Goal: Task Accomplishment & Management: Manage account settings

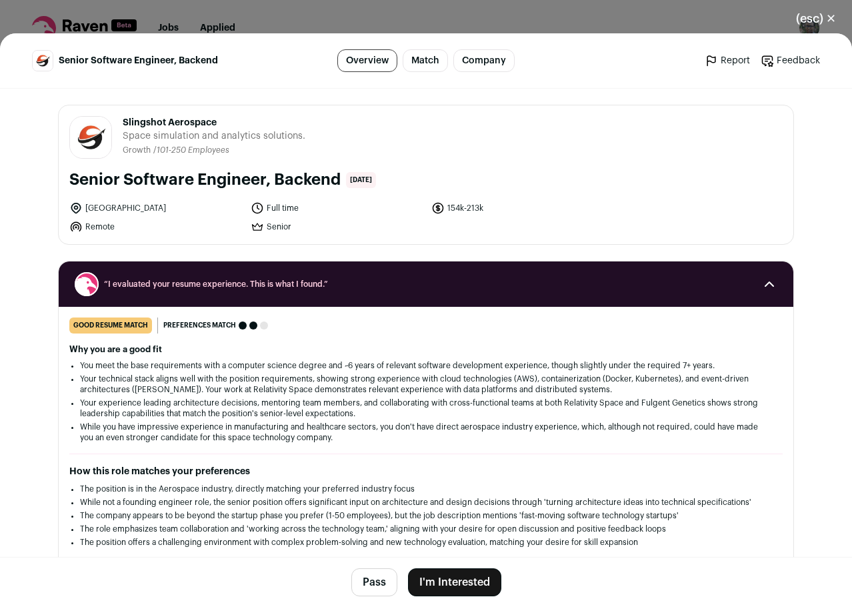
click at [374, 570] on button "Pass" at bounding box center [374, 582] width 46 height 28
click at [412, 30] on div "(esc) ✕ Senior Software Engineer, Backend Overview Match Company Report Feedbac…" at bounding box center [426, 303] width 852 height 607
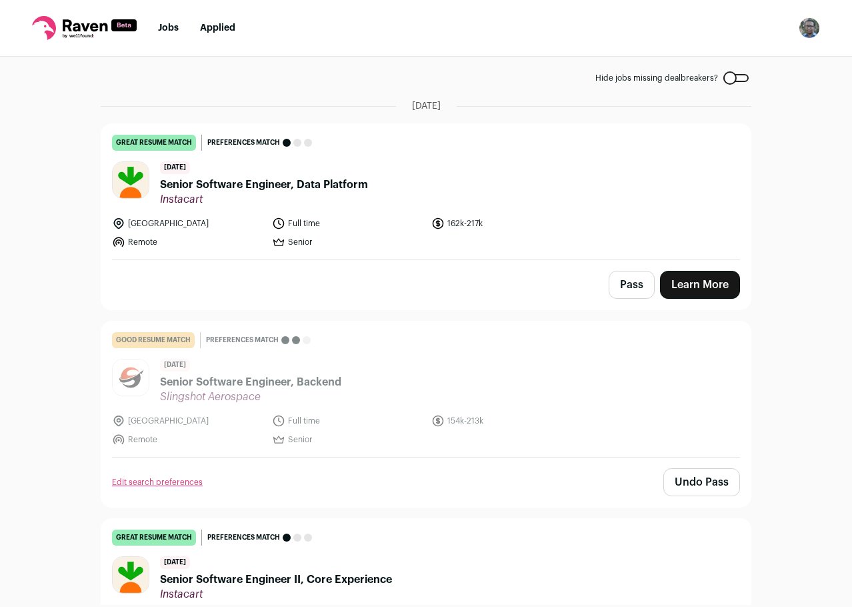
click at [610, 288] on button "Pass" at bounding box center [632, 285] width 46 height 28
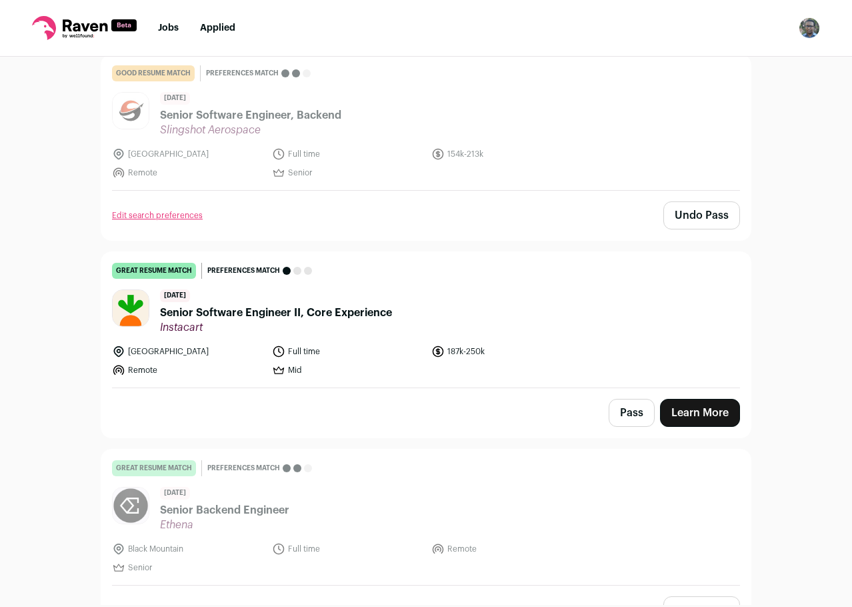
click at [616, 422] on button "Pass" at bounding box center [632, 413] width 46 height 28
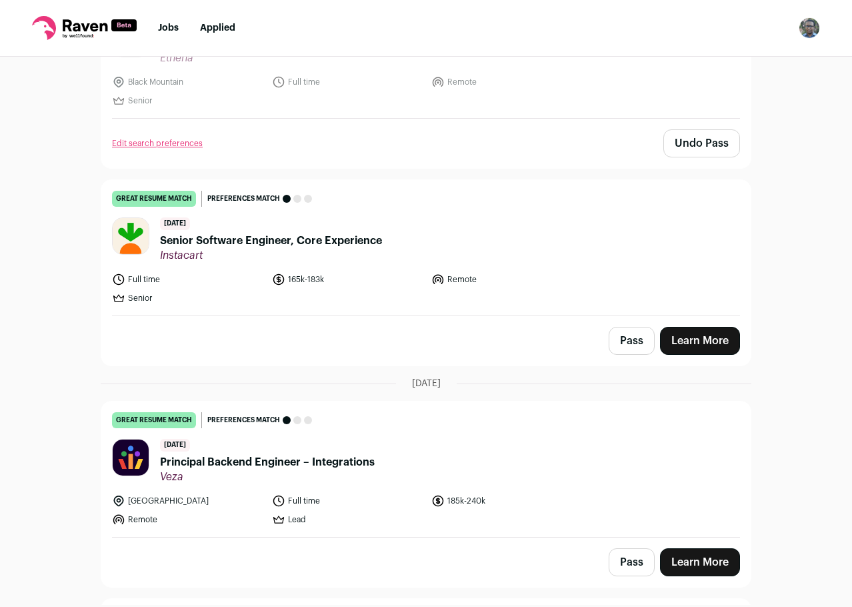
click at [636, 343] on button "Pass" at bounding box center [632, 341] width 46 height 28
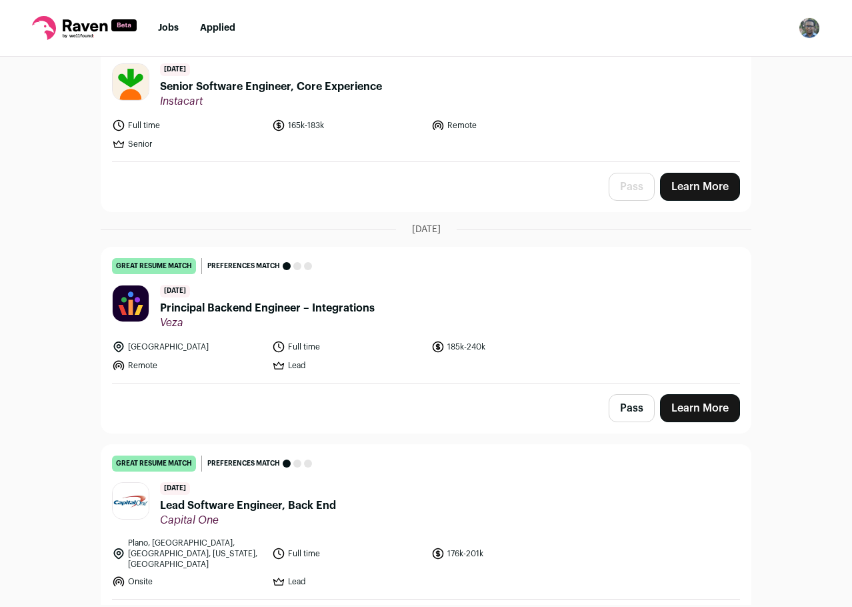
scroll to position [1067, 0]
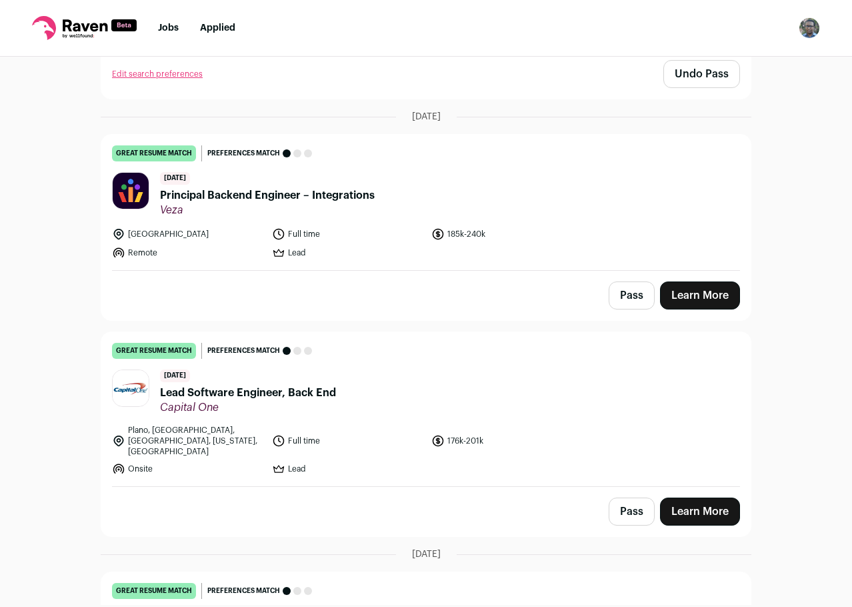
click at [630, 301] on button "Pass" at bounding box center [632, 295] width 46 height 28
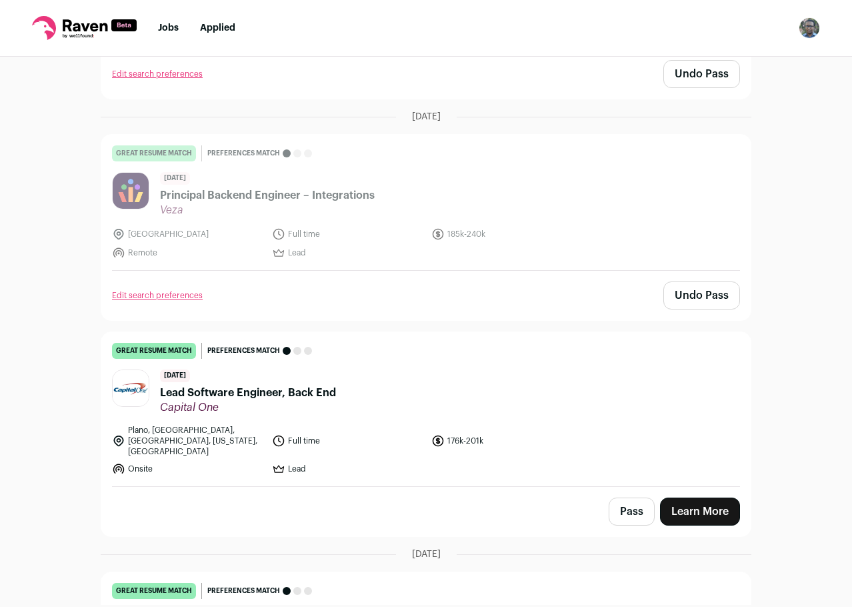
click at [624, 498] on button "Pass" at bounding box center [632, 512] width 46 height 28
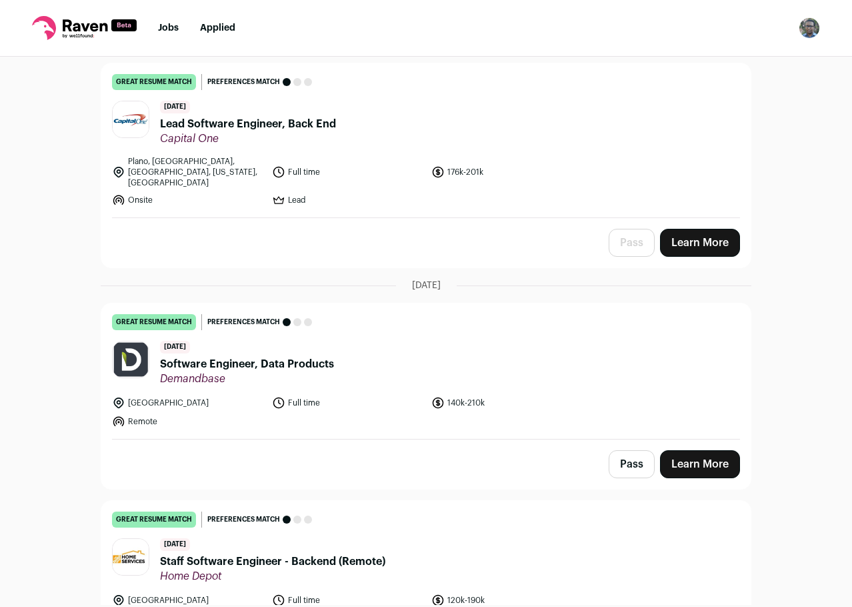
scroll to position [1401, 0]
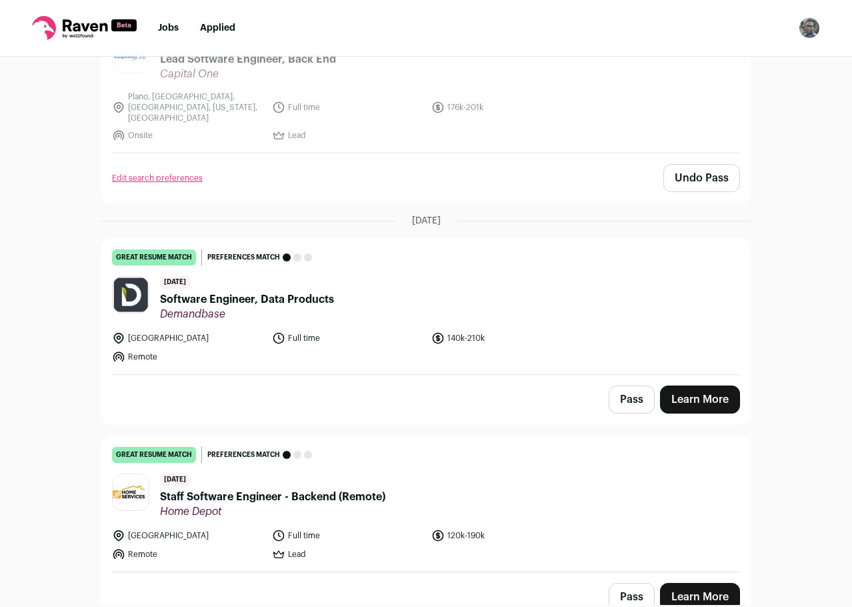
click at [630, 395] on button "Pass" at bounding box center [632, 400] width 46 height 28
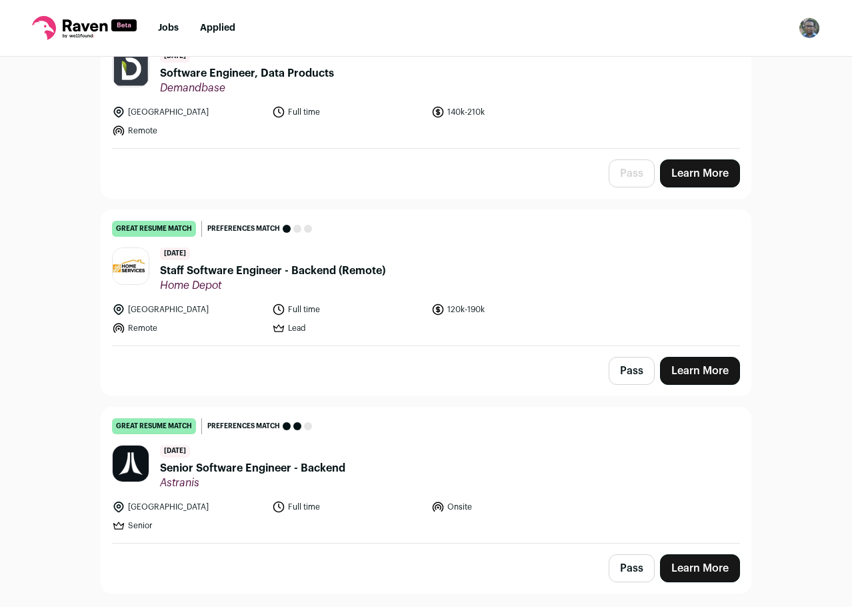
scroll to position [1734, 0]
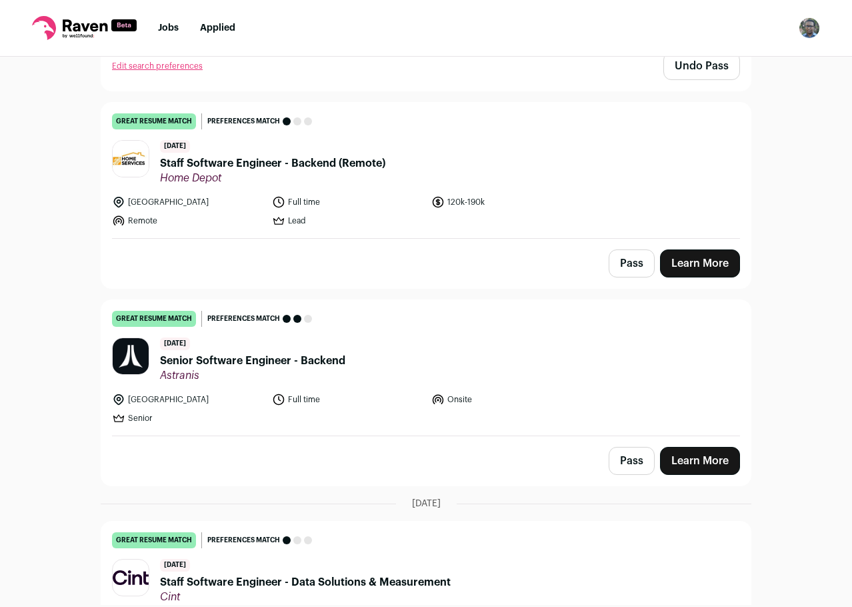
click at [626, 252] on button "Pass" at bounding box center [632, 263] width 46 height 28
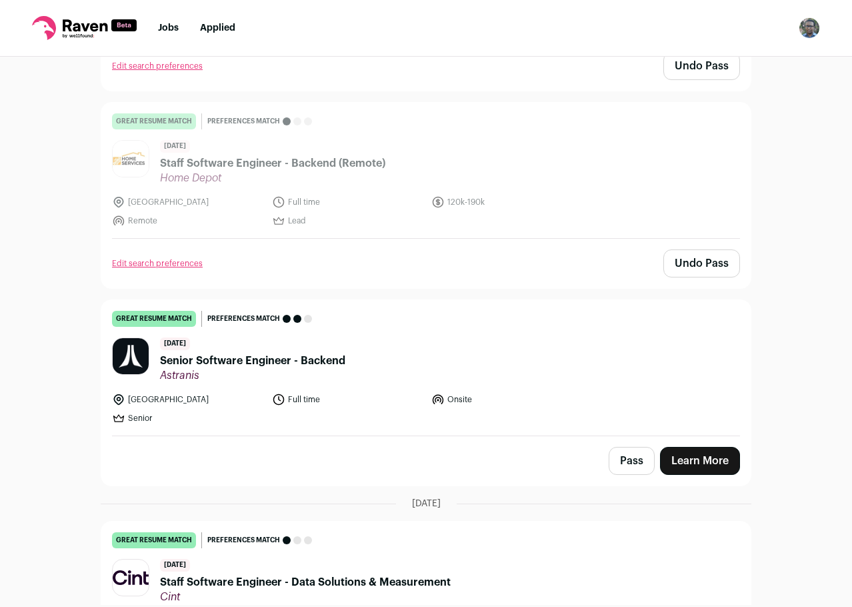
click at [620, 447] on button "Pass" at bounding box center [632, 461] width 46 height 28
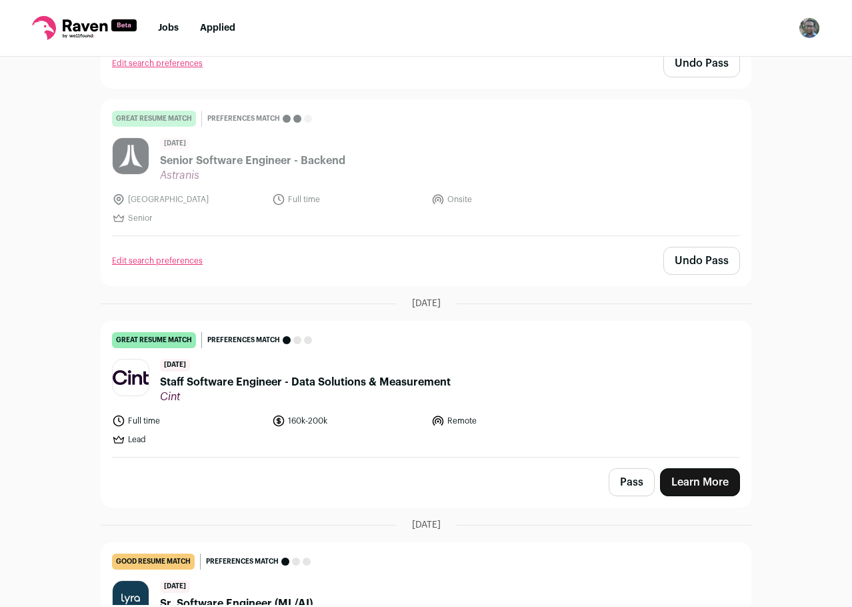
click at [618, 484] on button "Pass" at bounding box center [632, 482] width 46 height 28
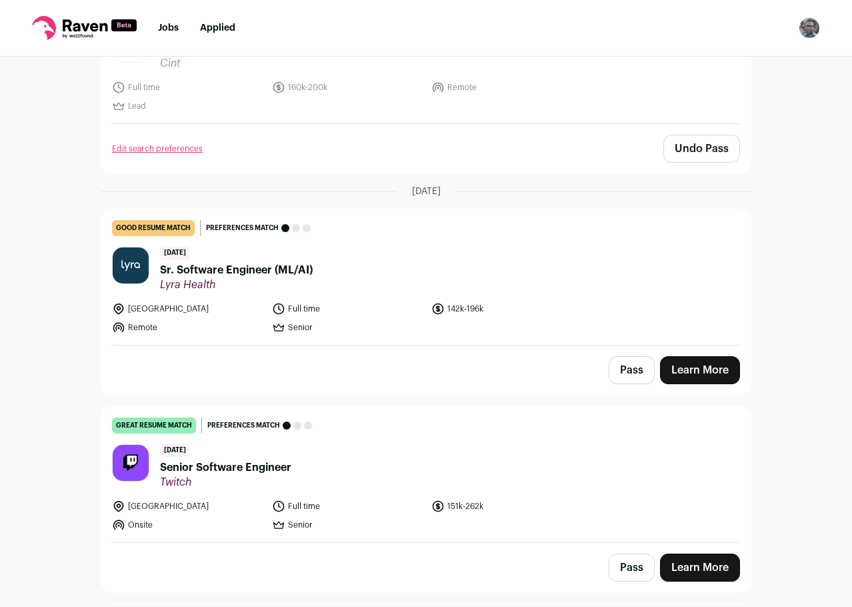
click at [626, 357] on button "Pass" at bounding box center [632, 370] width 46 height 28
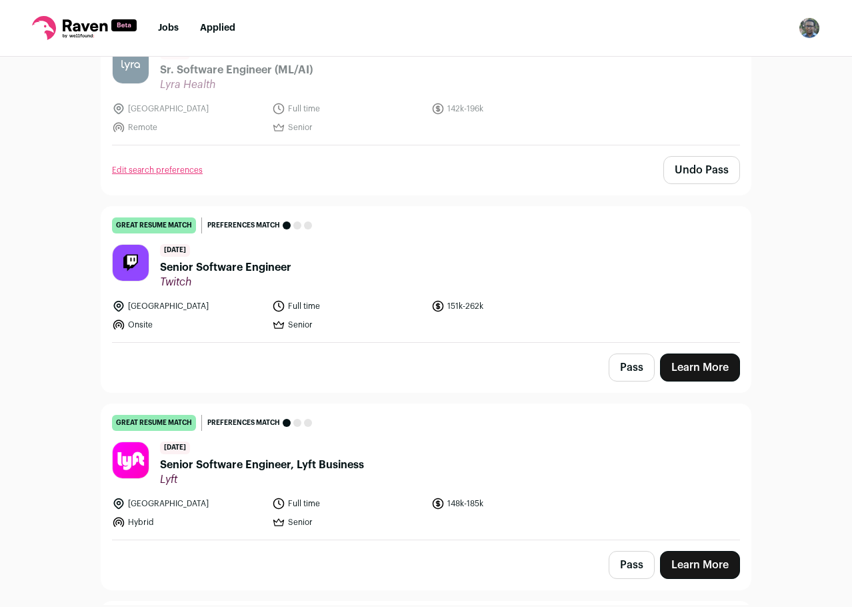
click at [625, 370] on button "Pass" at bounding box center [632, 367] width 46 height 28
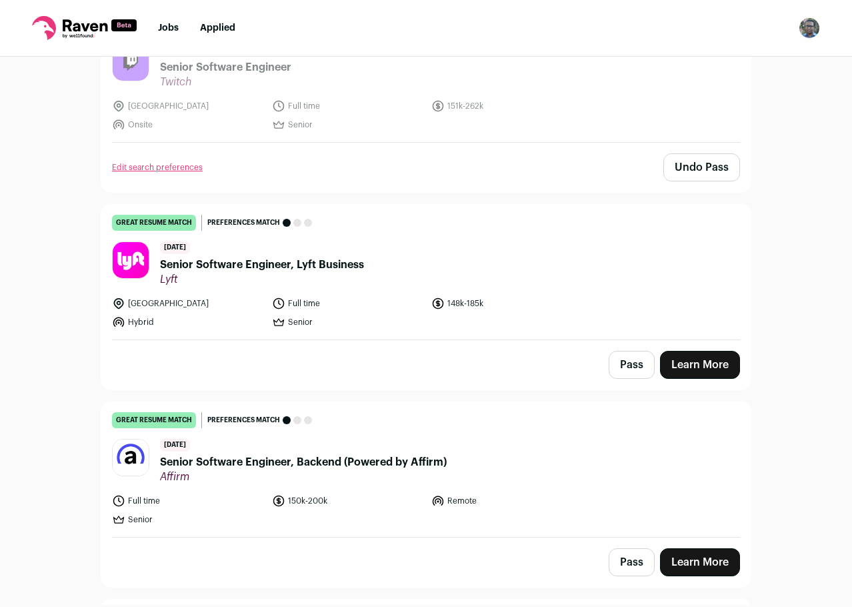
click at [621, 353] on button "Pass" at bounding box center [632, 365] width 46 height 28
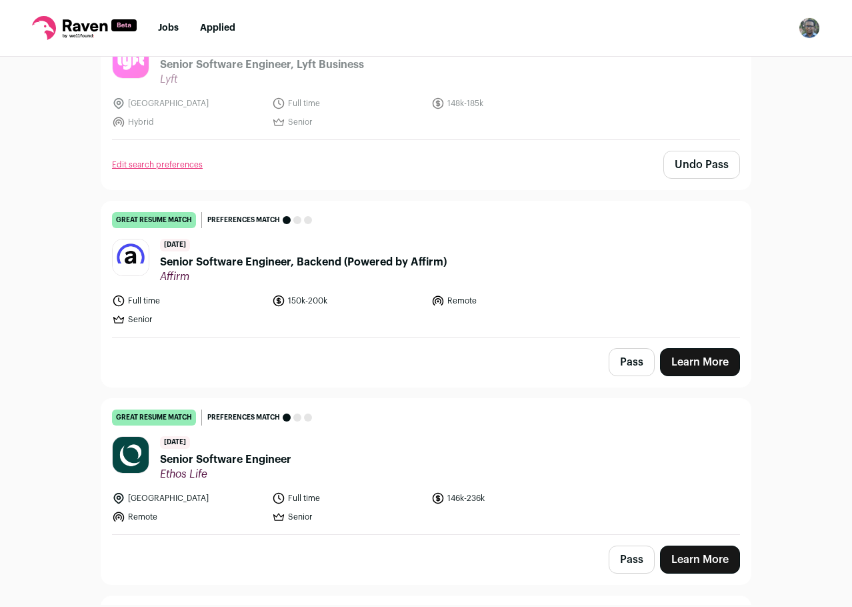
click at [622, 351] on button "Pass" at bounding box center [632, 362] width 46 height 28
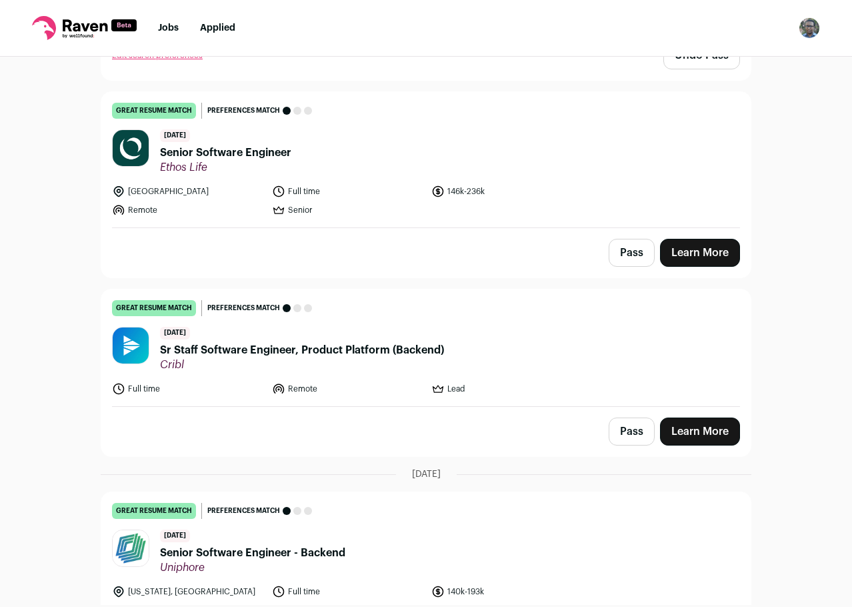
scroll to position [3268, 0]
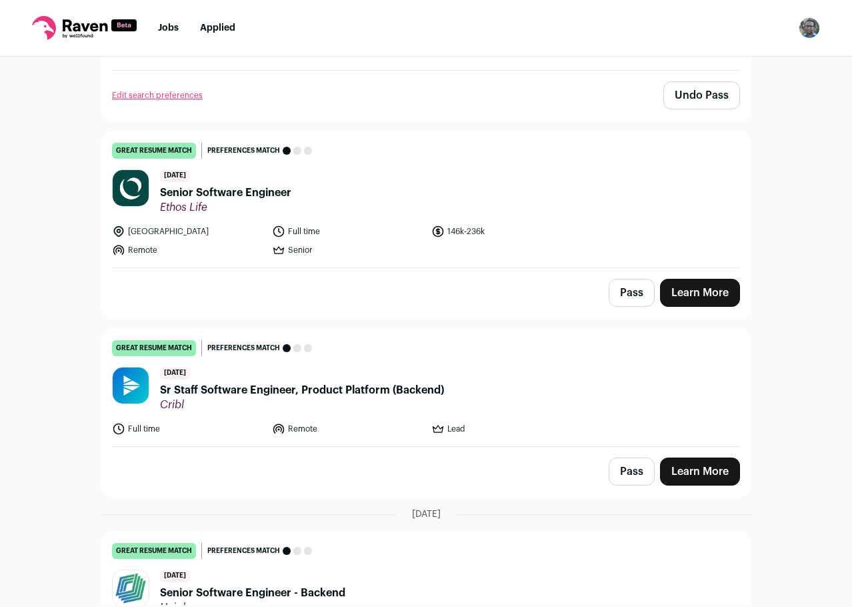
click at [612, 284] on button "Pass" at bounding box center [632, 293] width 46 height 28
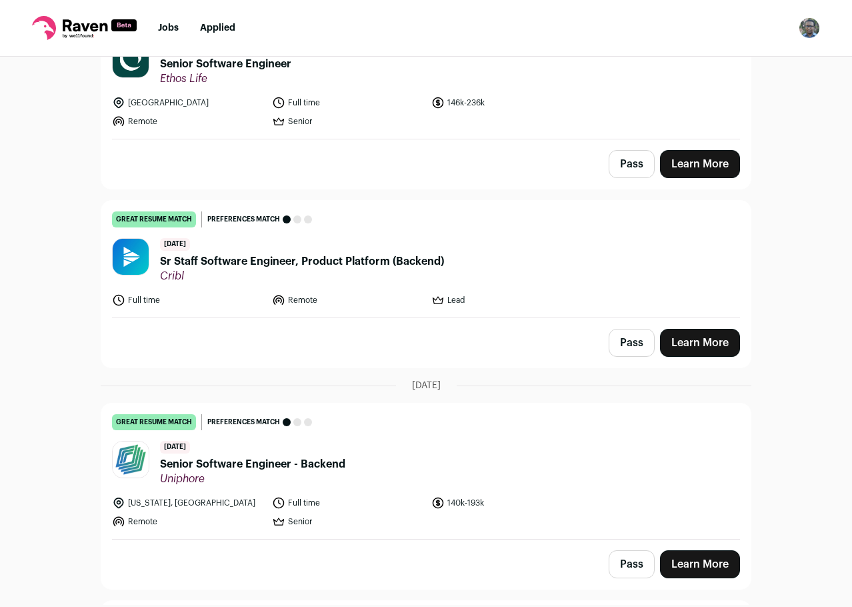
scroll to position [3402, 0]
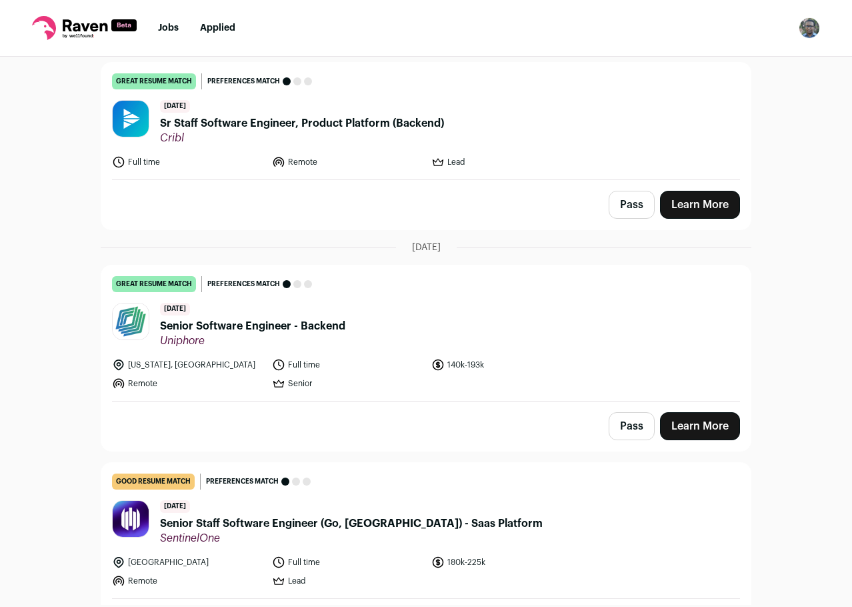
click at [620, 191] on button "Pass" at bounding box center [632, 205] width 46 height 28
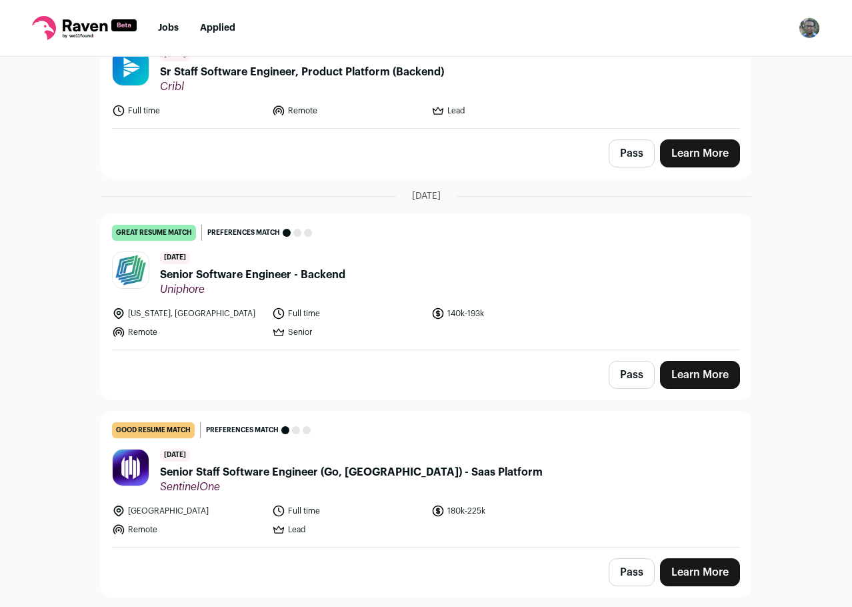
scroll to position [3535, 0]
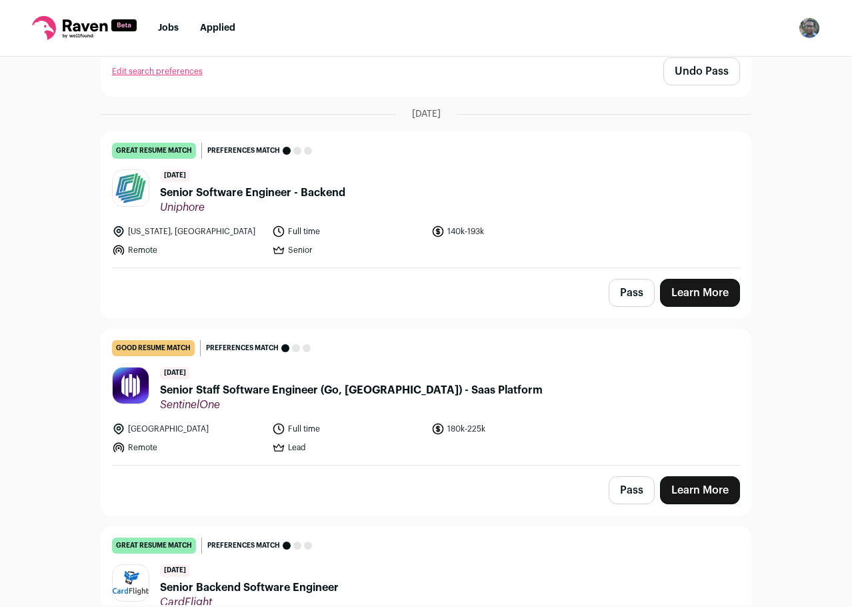
click at [624, 283] on button "Pass" at bounding box center [632, 293] width 46 height 28
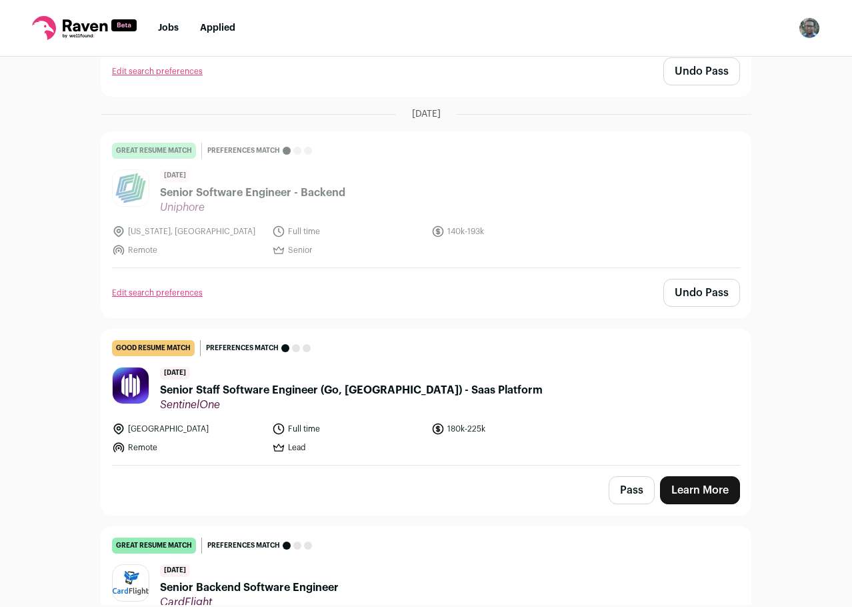
click at [624, 476] on button "Pass" at bounding box center [632, 490] width 46 height 28
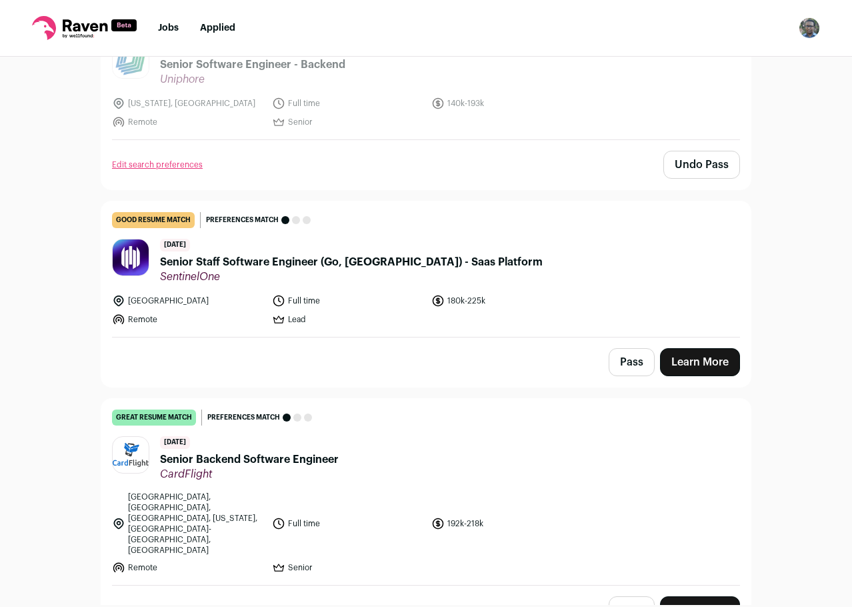
scroll to position [3668, 0]
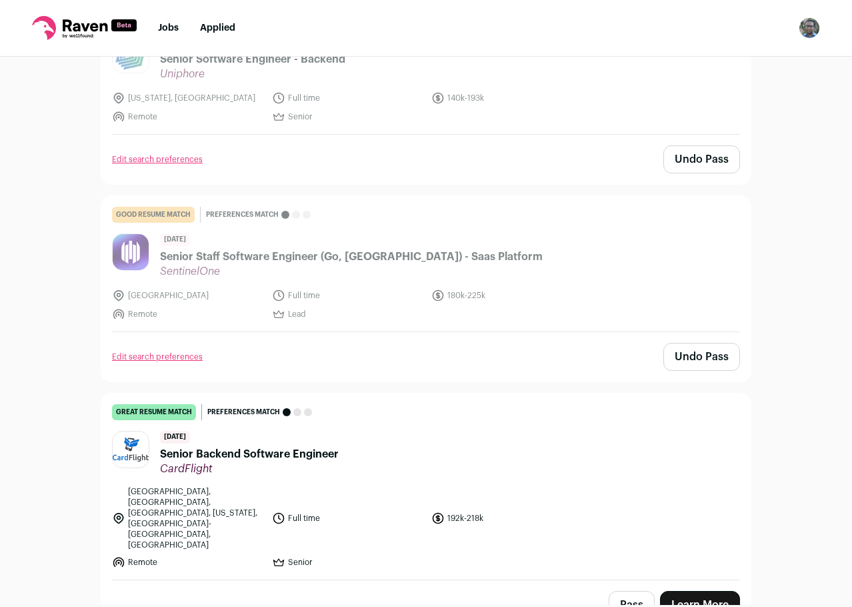
click at [623, 591] on button "Pass" at bounding box center [632, 605] width 46 height 28
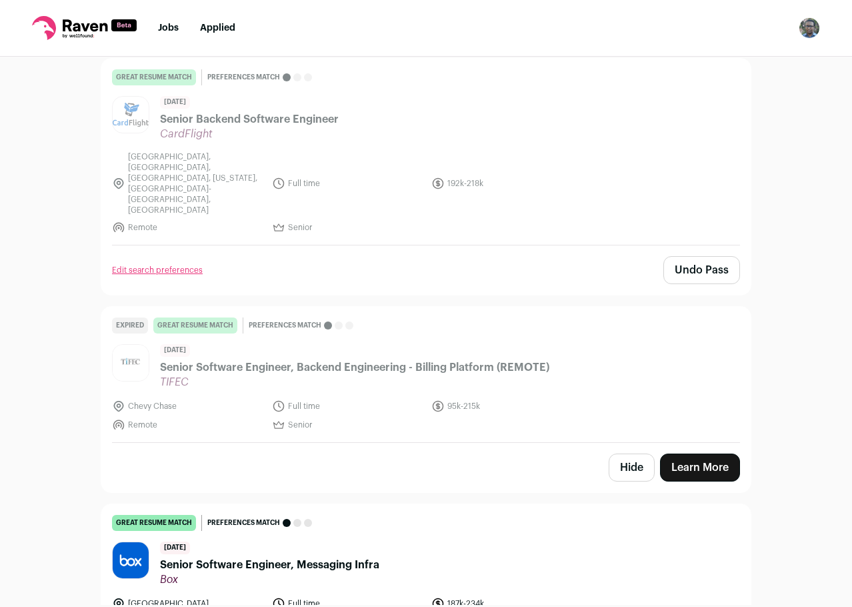
scroll to position [4068, 0]
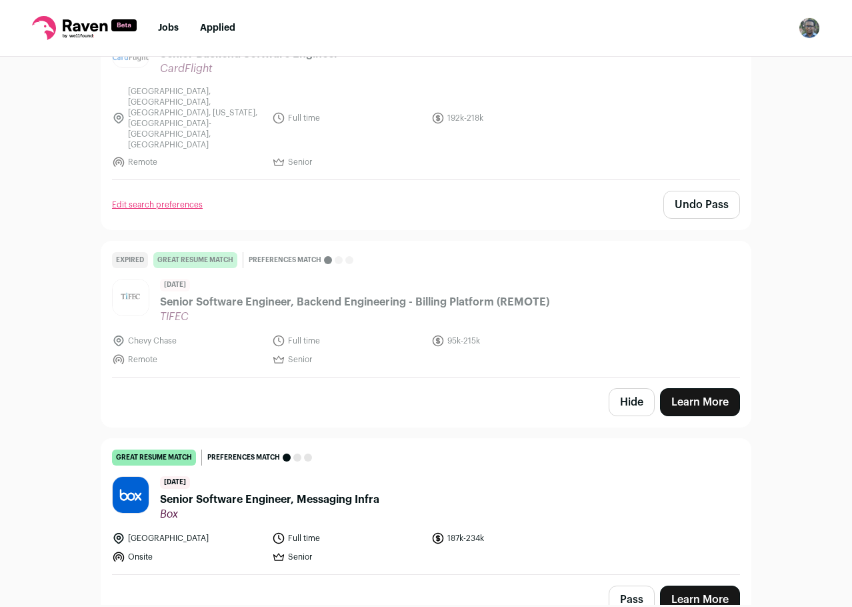
click at [639, 586] on button "Pass" at bounding box center [632, 600] width 46 height 28
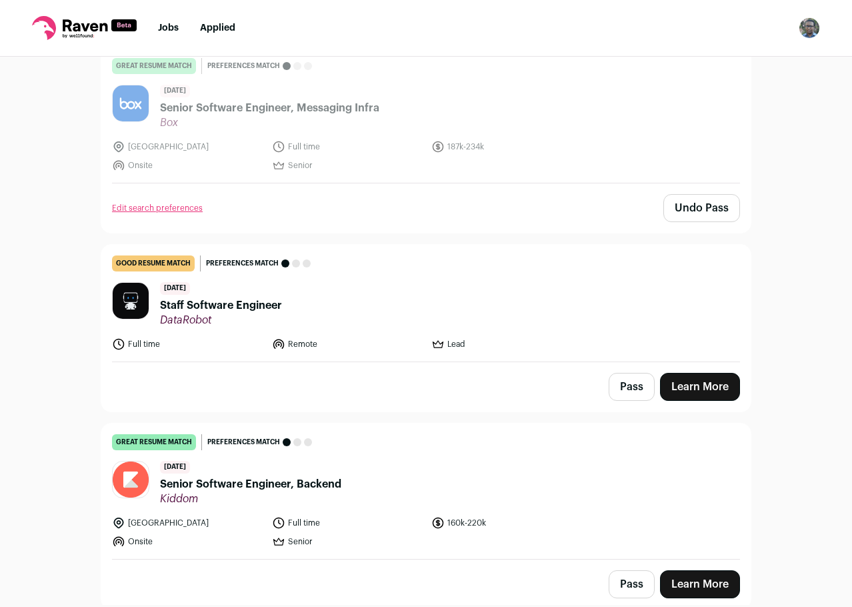
scroll to position [4469, 0]
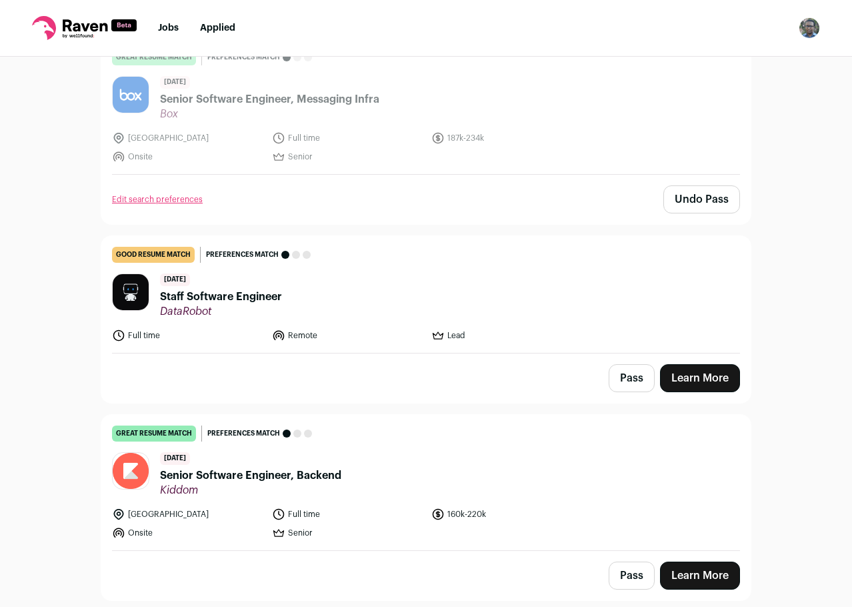
click at [642, 364] on button "Pass" at bounding box center [632, 378] width 46 height 28
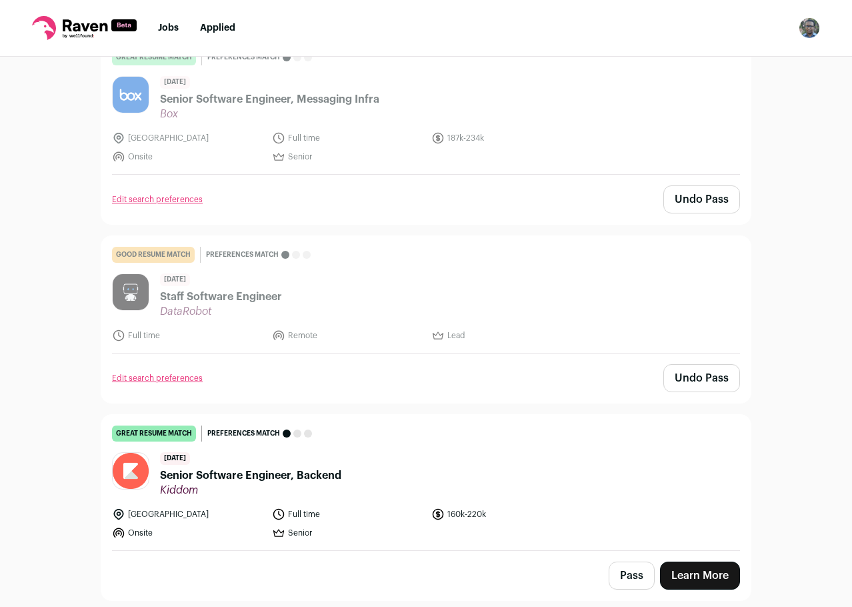
drag, startPoint x: 624, startPoint y: 524, endPoint x: 606, endPoint y: 474, distance: 53.8
click at [624, 562] on button "Pass" at bounding box center [632, 576] width 46 height 28
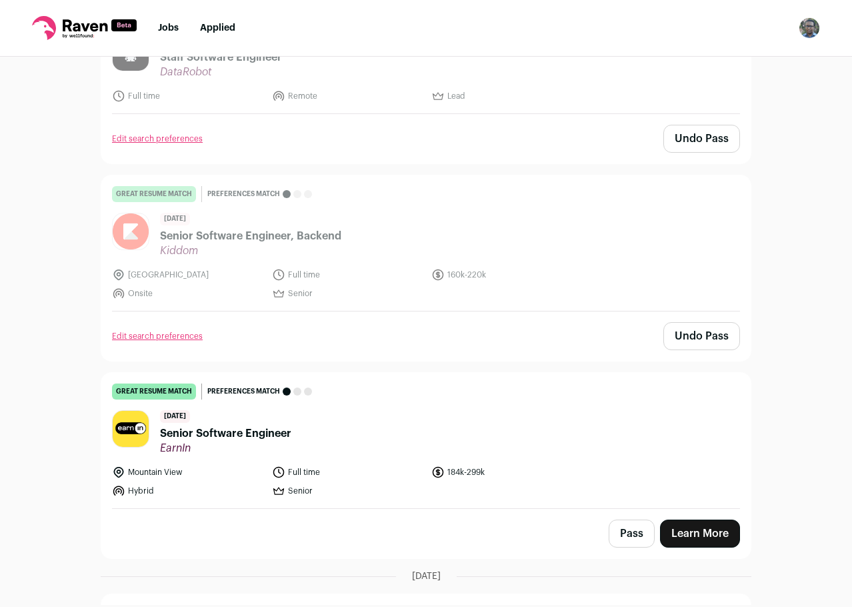
scroll to position [4735, 0]
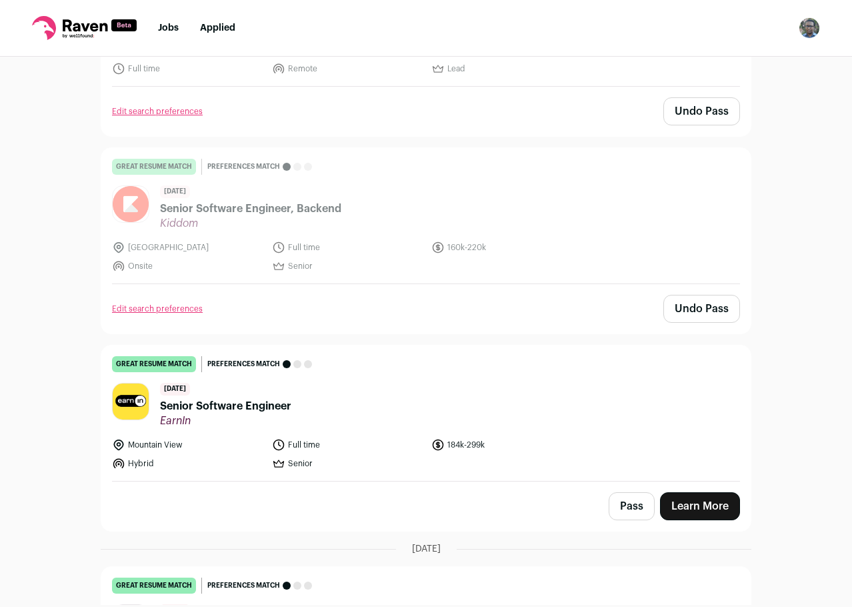
click at [625, 492] on button "Pass" at bounding box center [632, 506] width 46 height 28
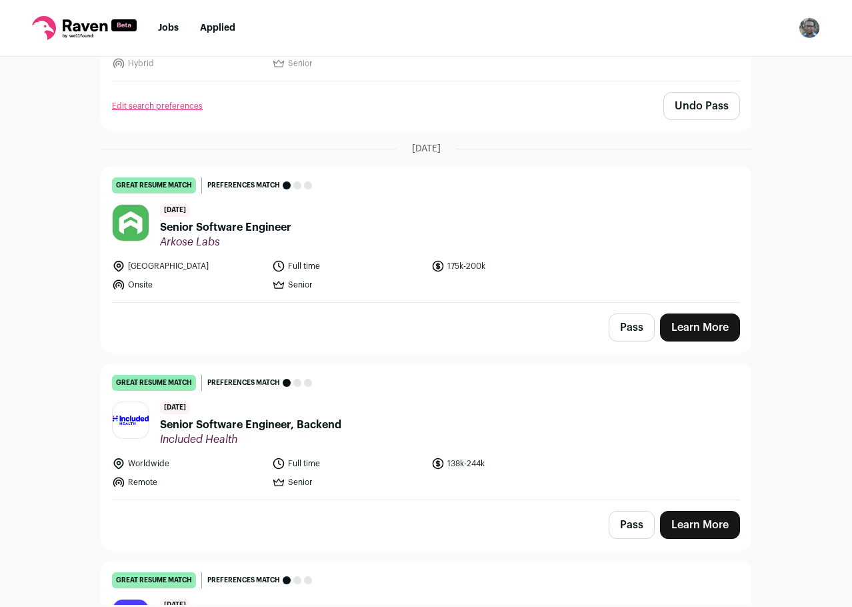
click at [618, 511] on button "Pass" at bounding box center [632, 525] width 46 height 28
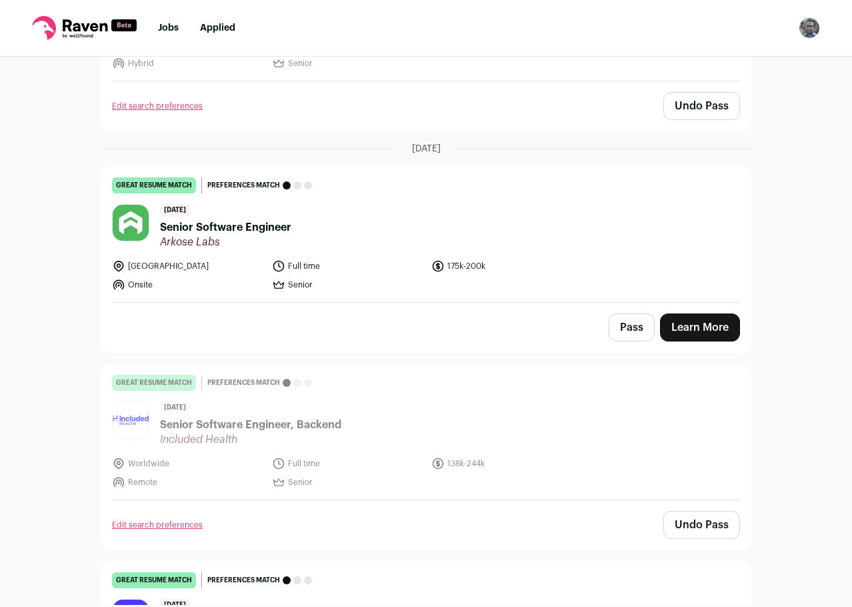
scroll to position [5269, 0]
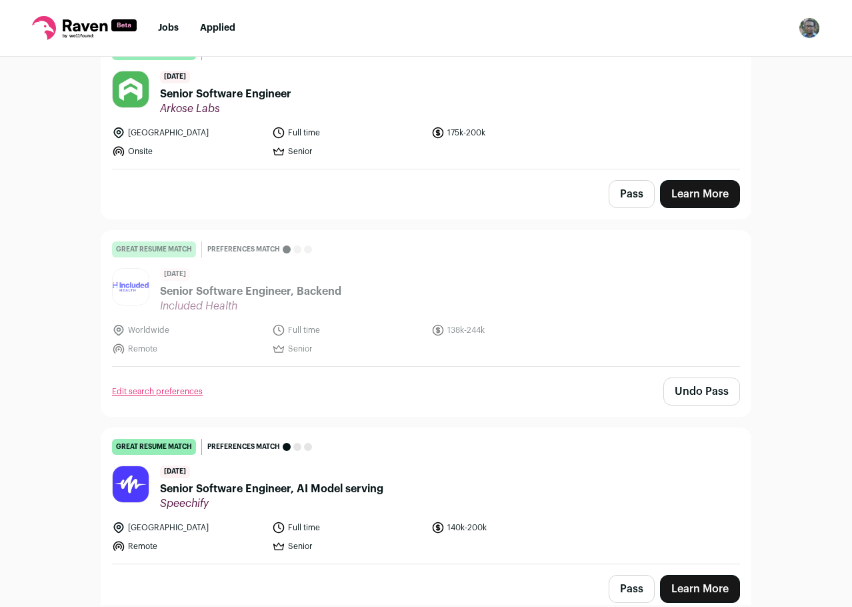
click at [623, 575] on button "Pass" at bounding box center [632, 589] width 46 height 28
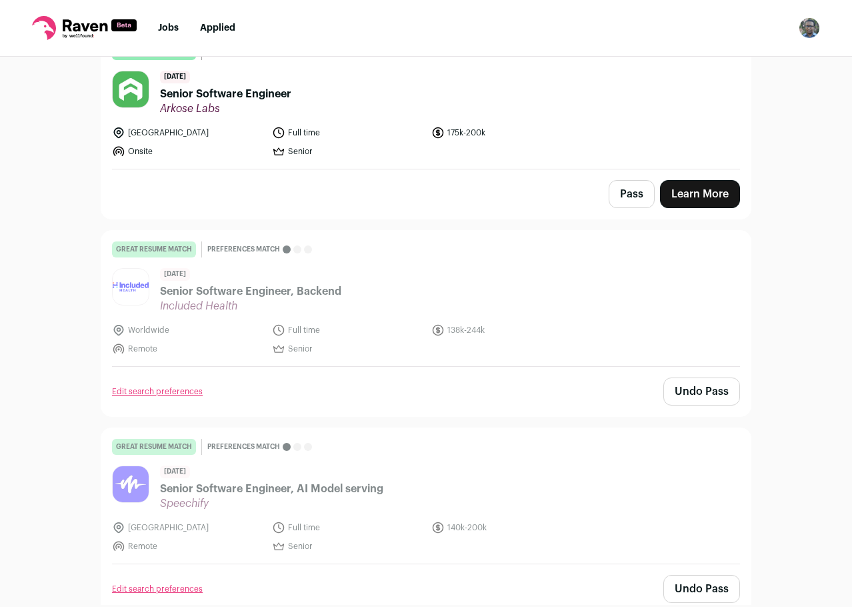
click at [622, 180] on button "Pass" at bounding box center [632, 194] width 46 height 28
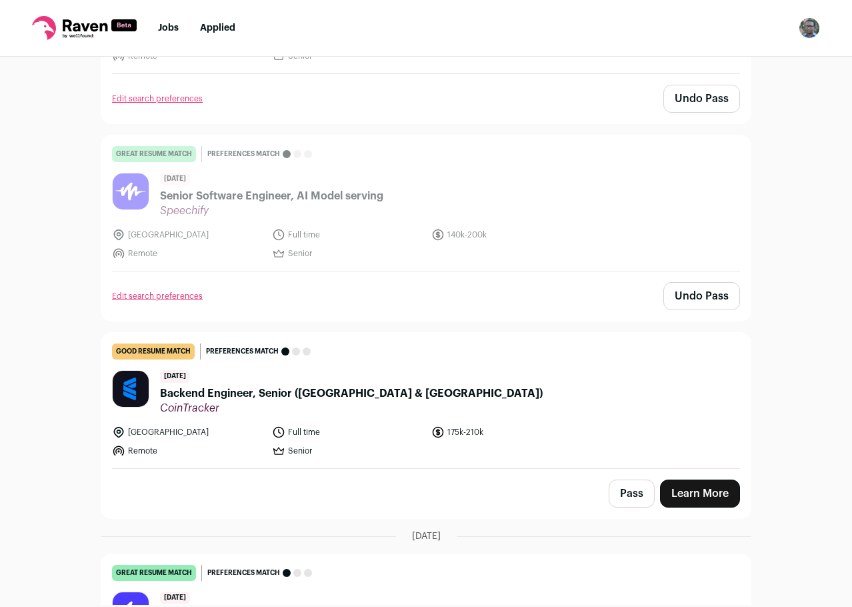
scroll to position [5669, 0]
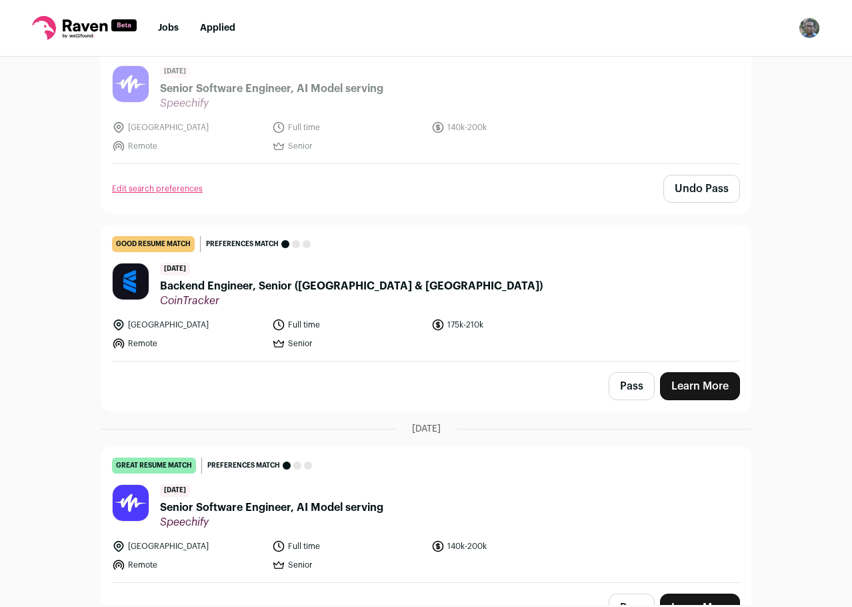
click at [638, 372] on button "Pass" at bounding box center [632, 386] width 46 height 28
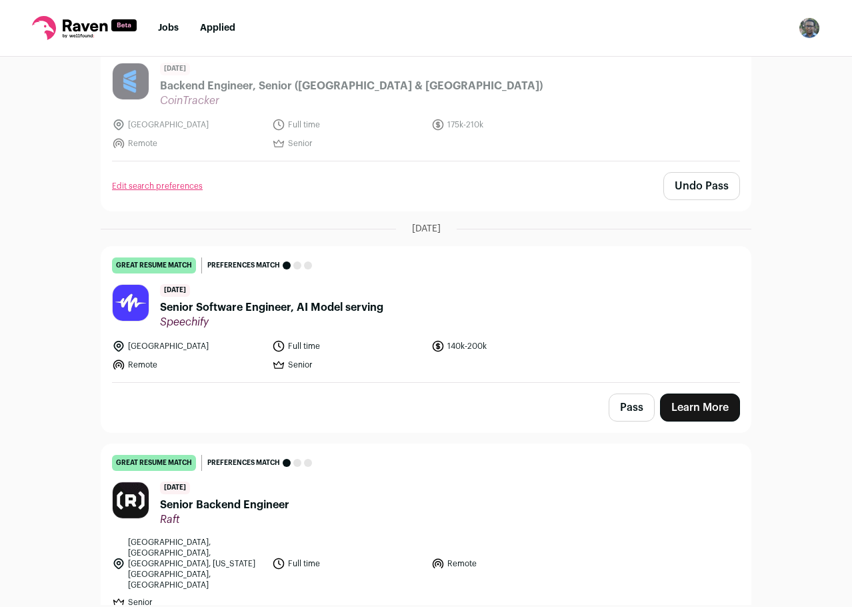
click at [618, 394] on button "Pass" at bounding box center [632, 408] width 46 height 28
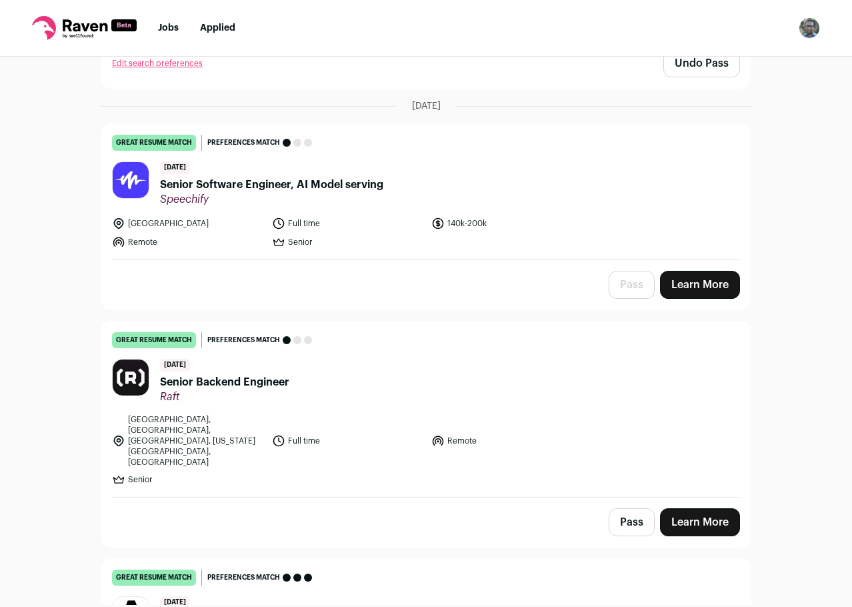
scroll to position [6136, 0]
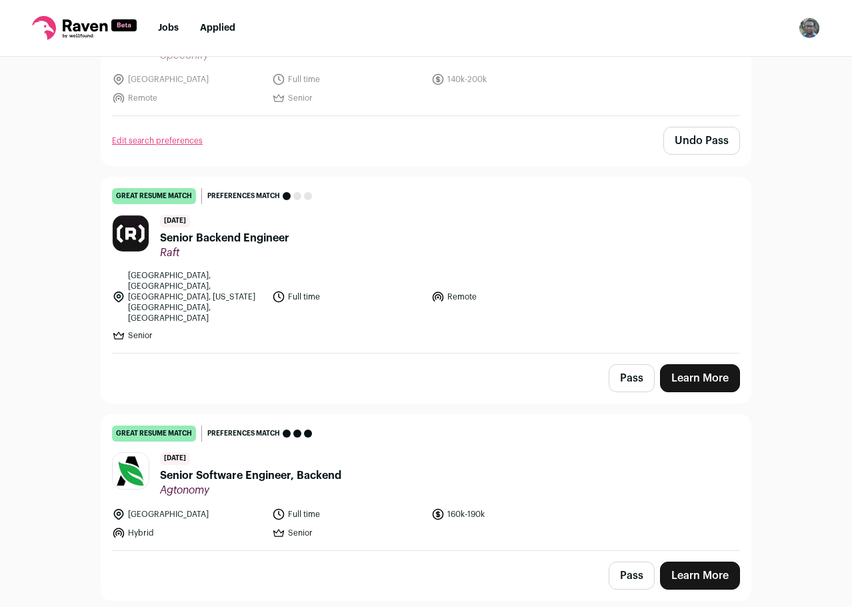
click at [636, 364] on button "Pass" at bounding box center [632, 378] width 46 height 28
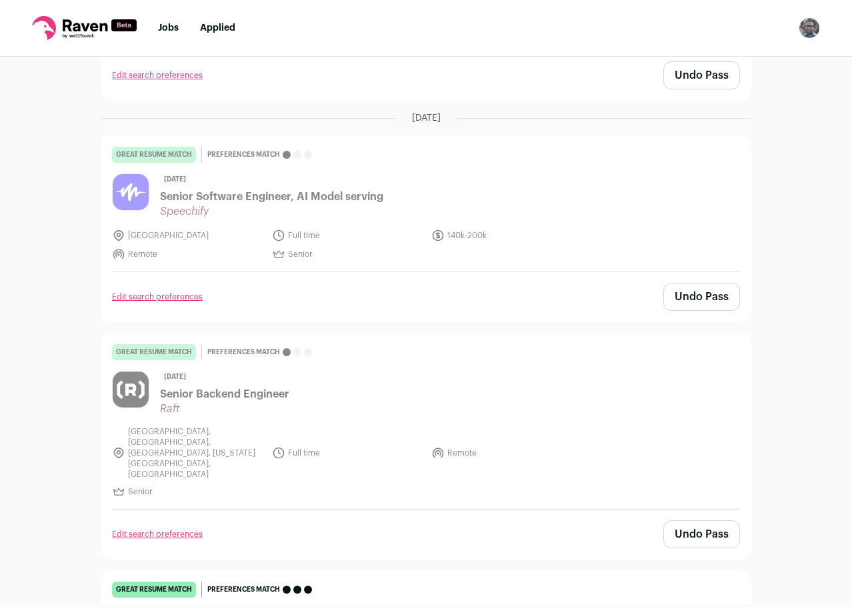
scroll to position [6203, 0]
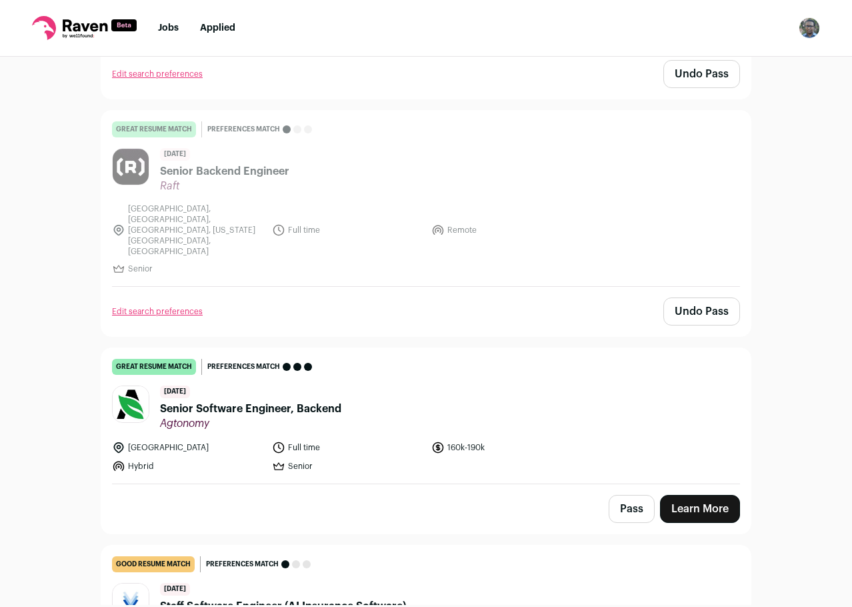
click at [616, 495] on button "Pass" at bounding box center [632, 509] width 46 height 28
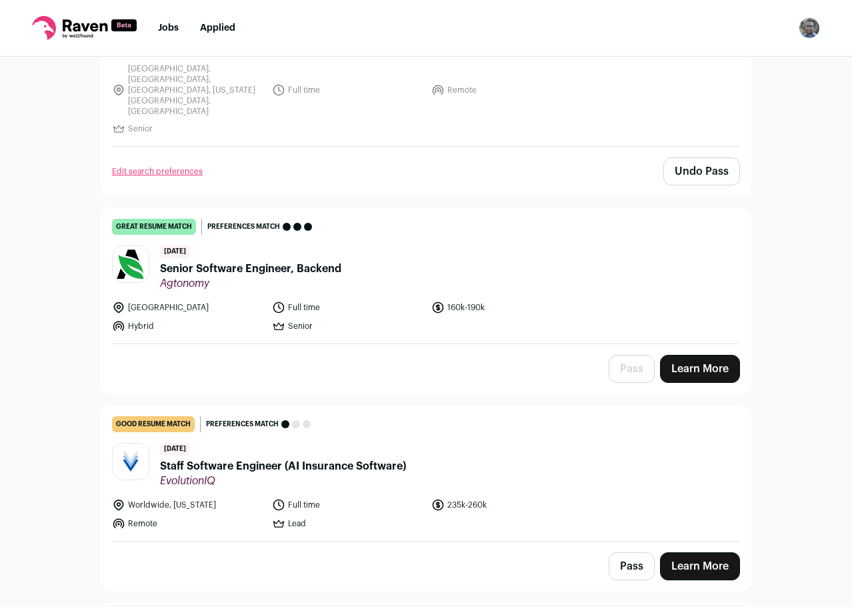
scroll to position [6470, 0]
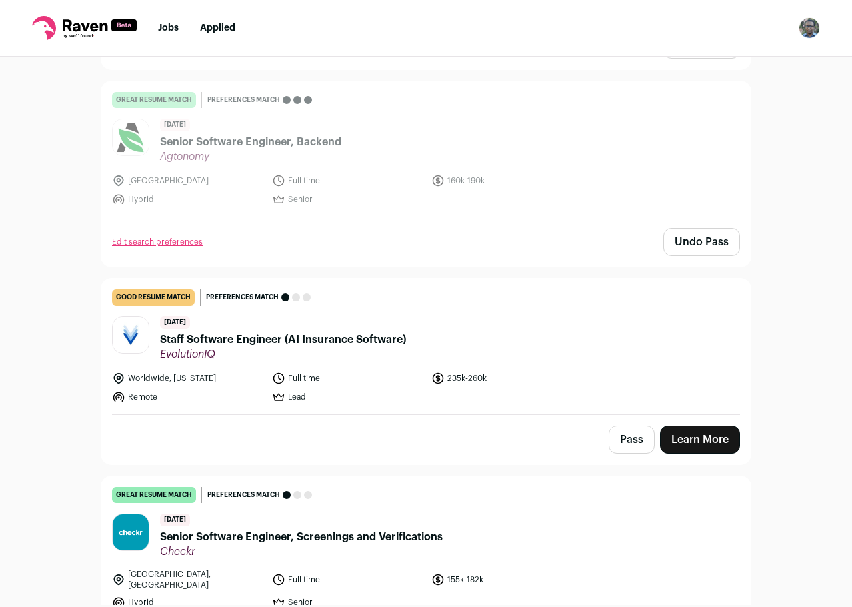
click at [622, 426] on button "Pass" at bounding box center [632, 440] width 46 height 28
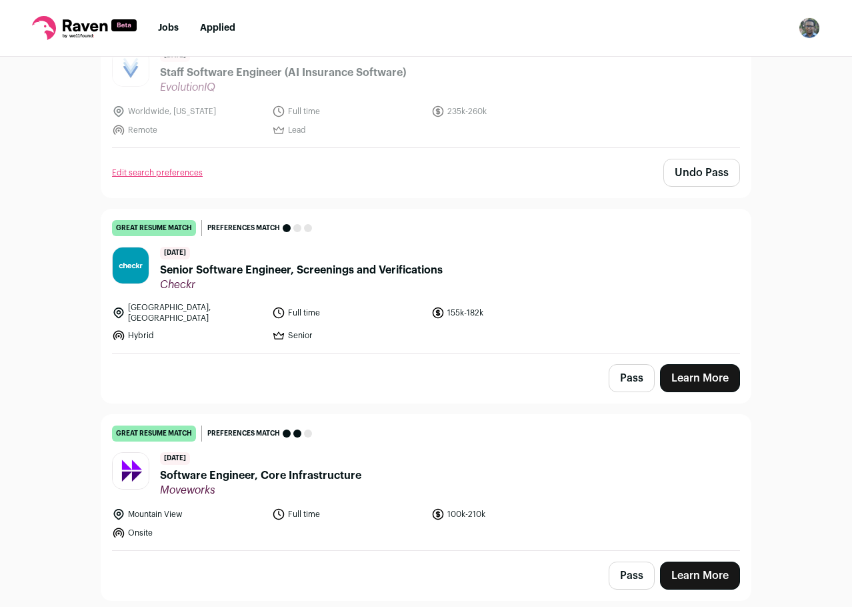
click at [635, 364] on button "Pass" at bounding box center [632, 378] width 46 height 28
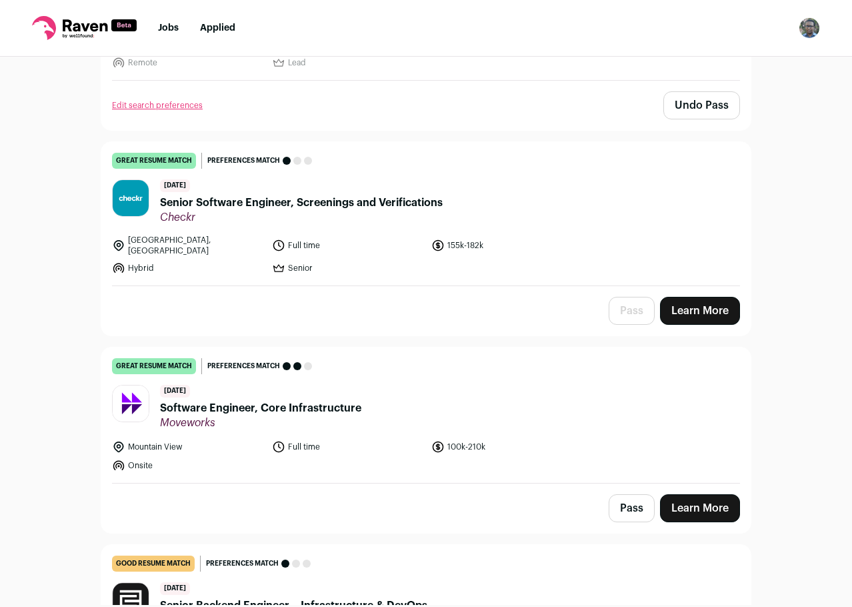
scroll to position [6936, 0]
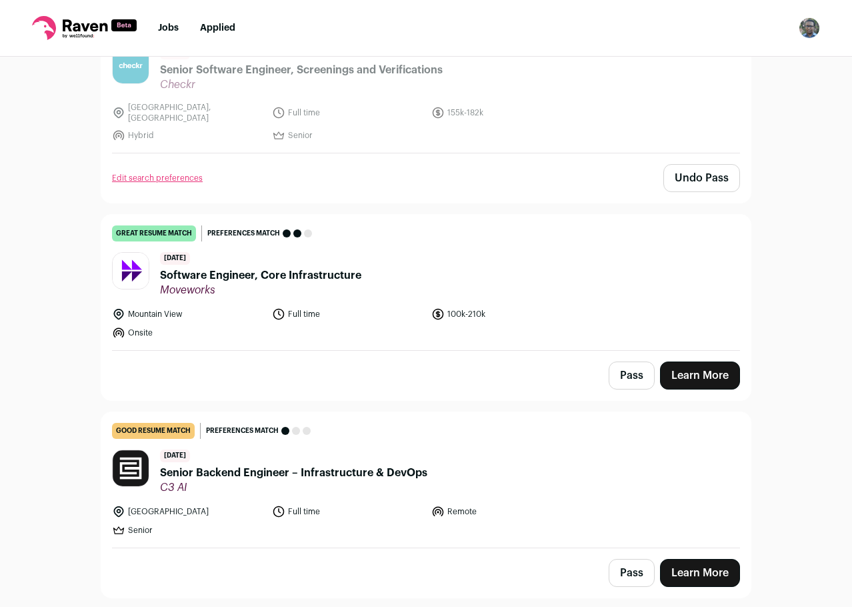
click at [633, 361] on button "Pass" at bounding box center [632, 375] width 46 height 28
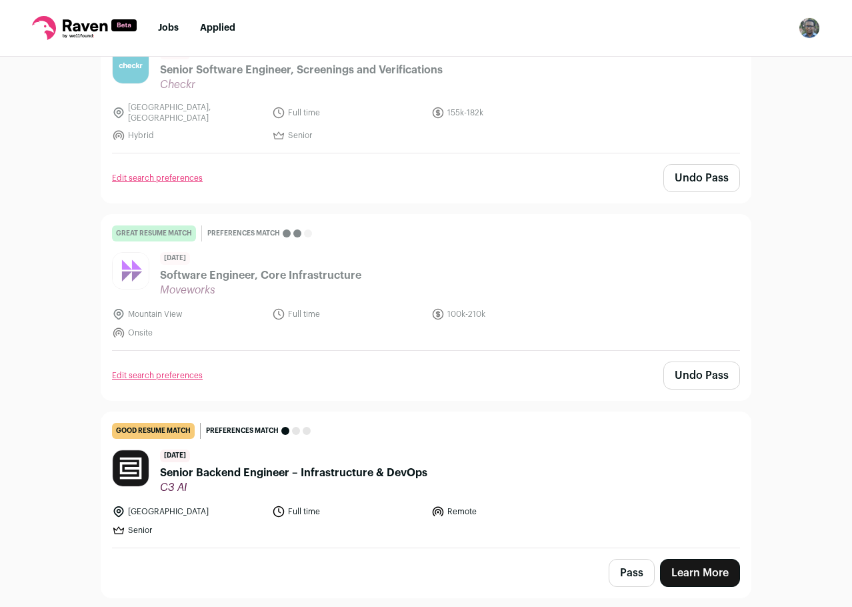
click at [620, 559] on button "Pass" at bounding box center [632, 573] width 46 height 28
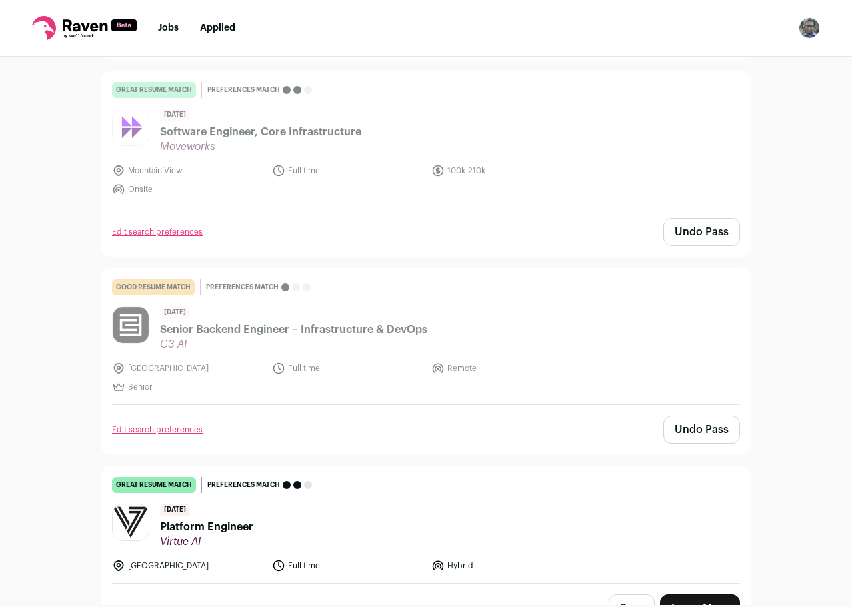
scroll to position [7270, 0]
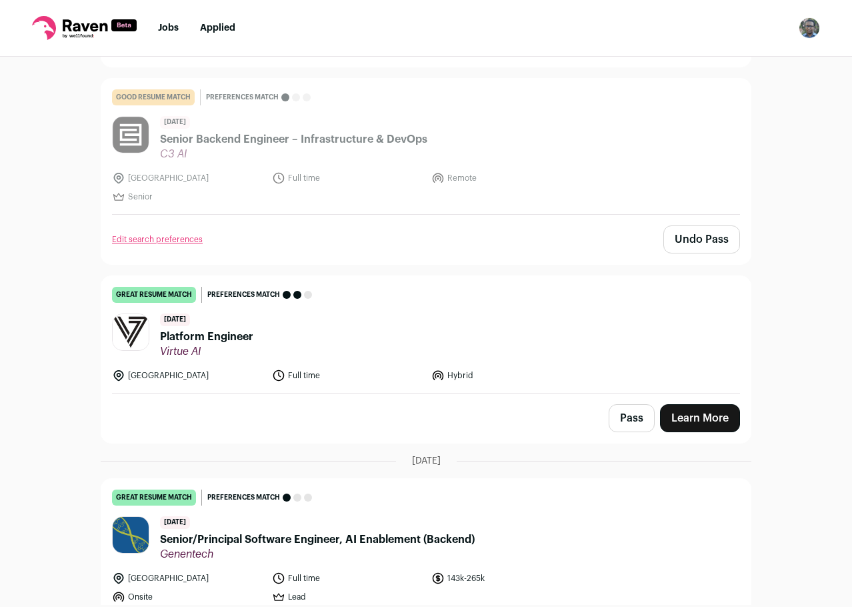
click at [628, 404] on button "Pass" at bounding box center [632, 418] width 46 height 28
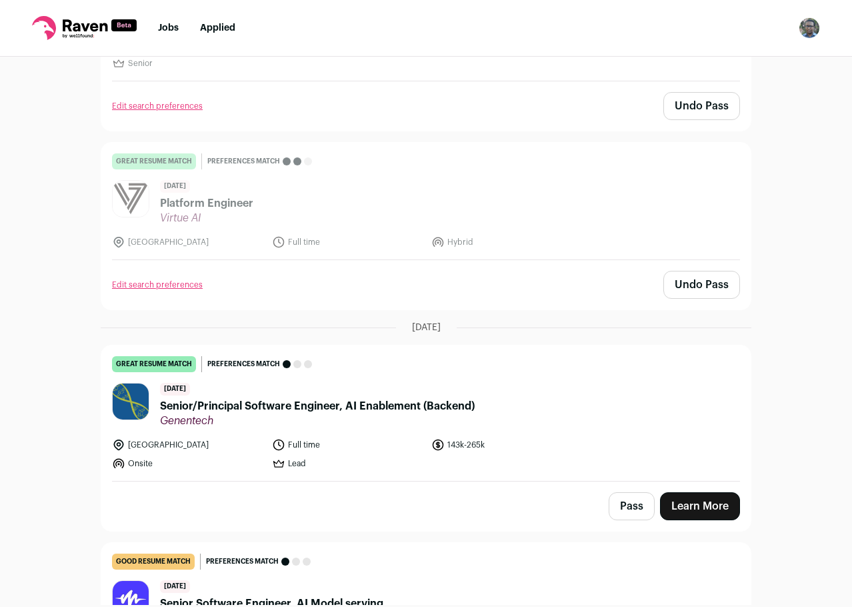
click at [626, 492] on button "Pass" at bounding box center [632, 506] width 46 height 28
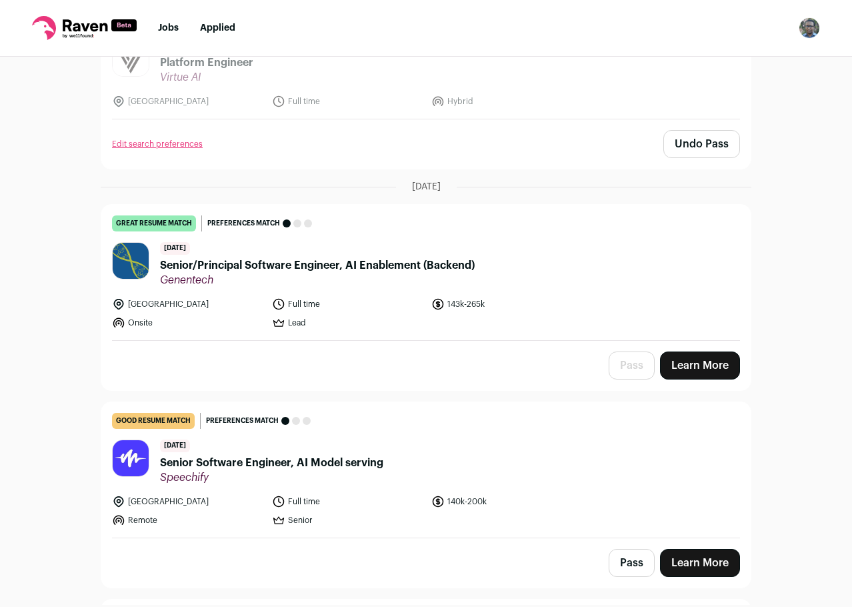
scroll to position [7670, 0]
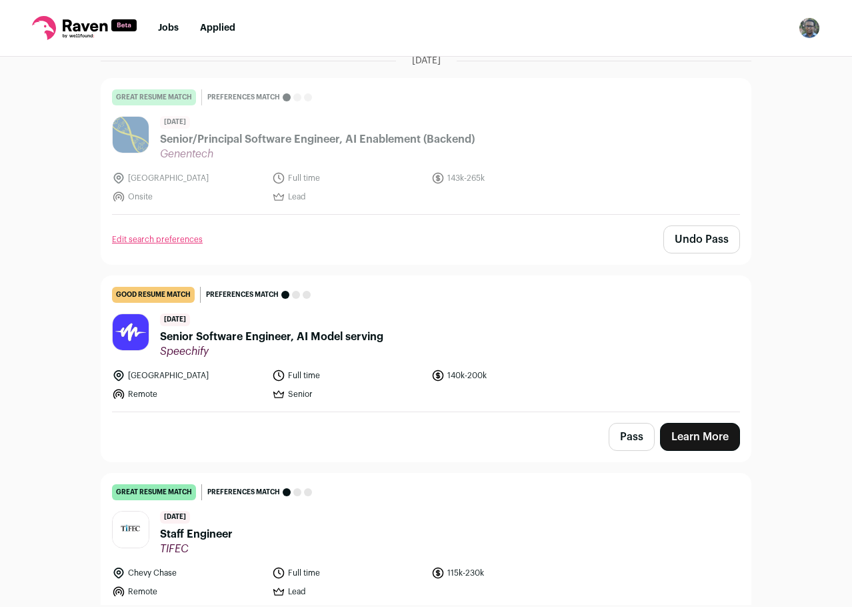
click at [630, 423] on button "Pass" at bounding box center [632, 437] width 46 height 28
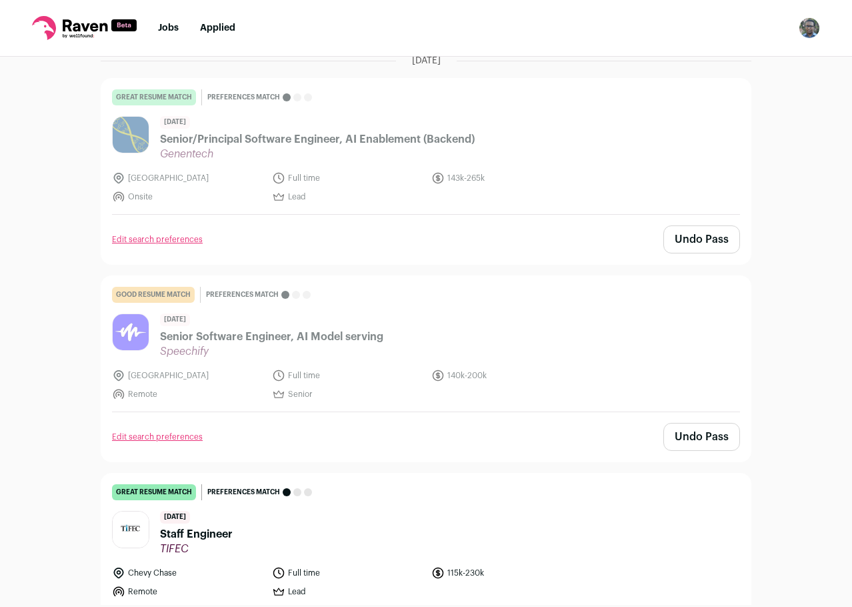
drag, startPoint x: 619, startPoint y: 546, endPoint x: 615, endPoint y: 519, distance: 27.6
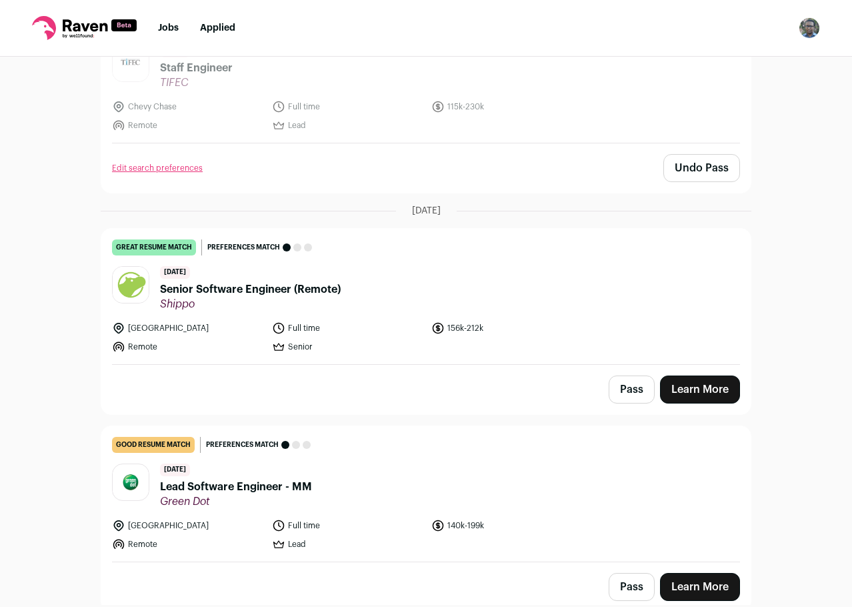
scroll to position [8137, 0]
click at [632, 375] on button "Pass" at bounding box center [632, 389] width 46 height 28
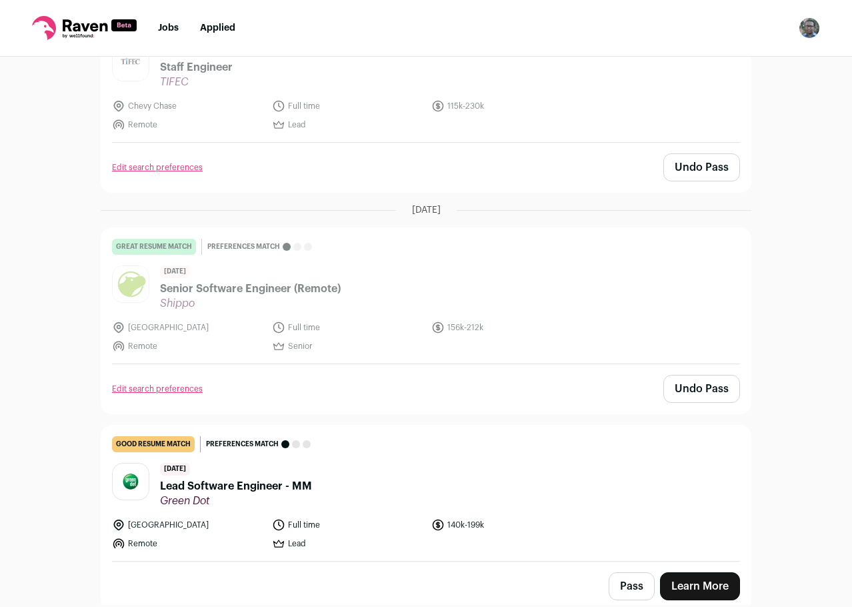
click at [626, 572] on button "Pass" at bounding box center [632, 586] width 46 height 28
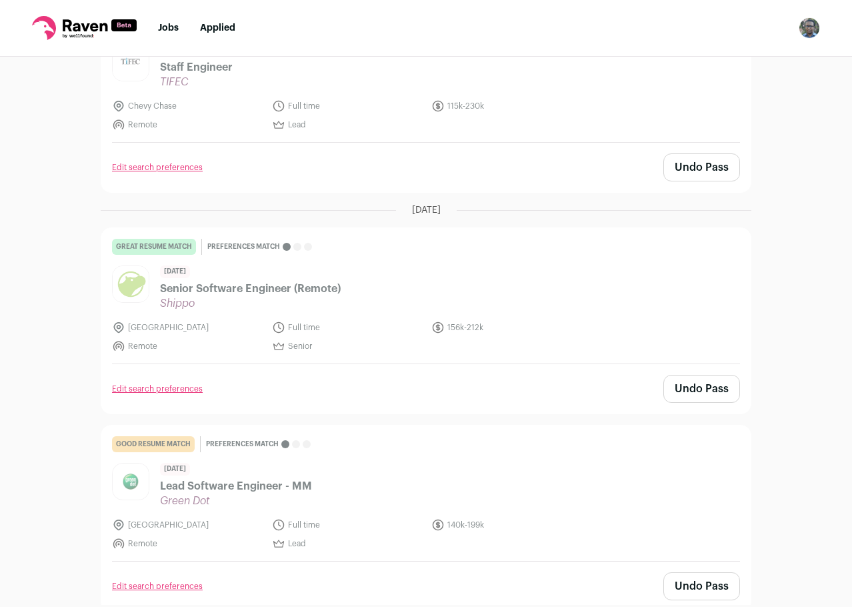
scroll to position [8470, 0]
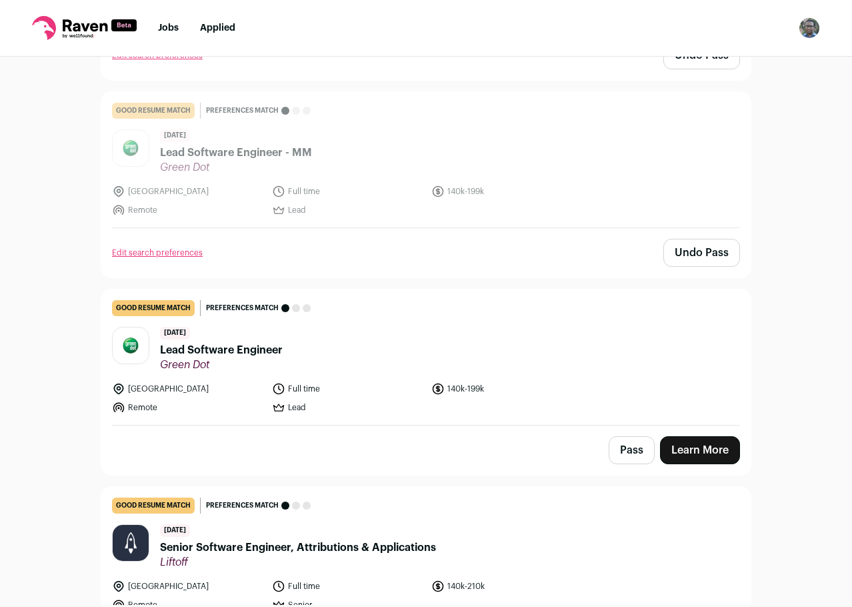
click at [619, 436] on button "Pass" at bounding box center [632, 450] width 46 height 28
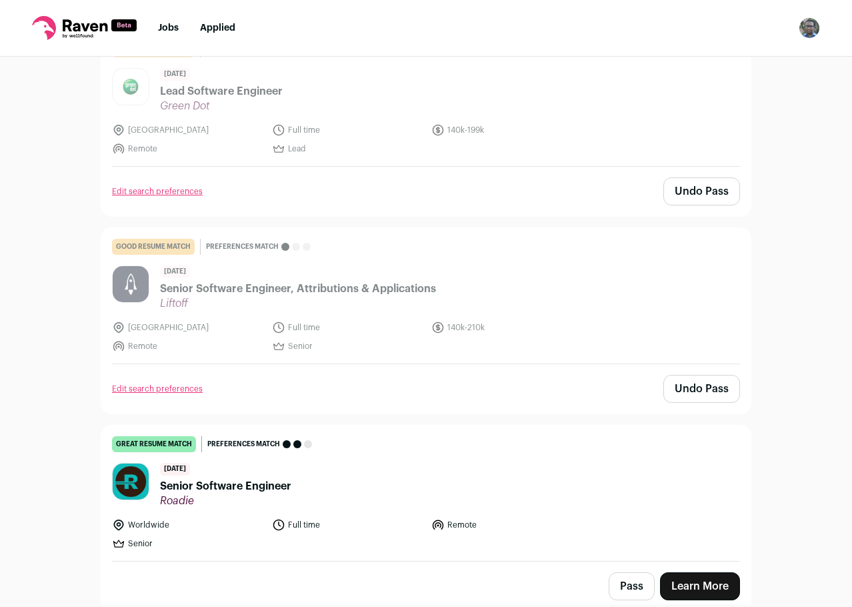
scroll to position [8871, 0]
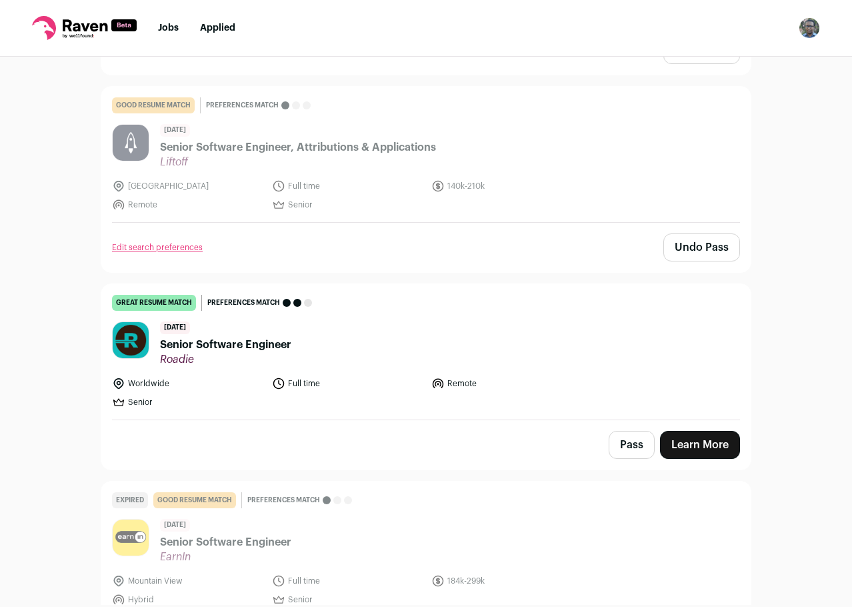
click at [633, 431] on button "Pass" at bounding box center [632, 445] width 46 height 28
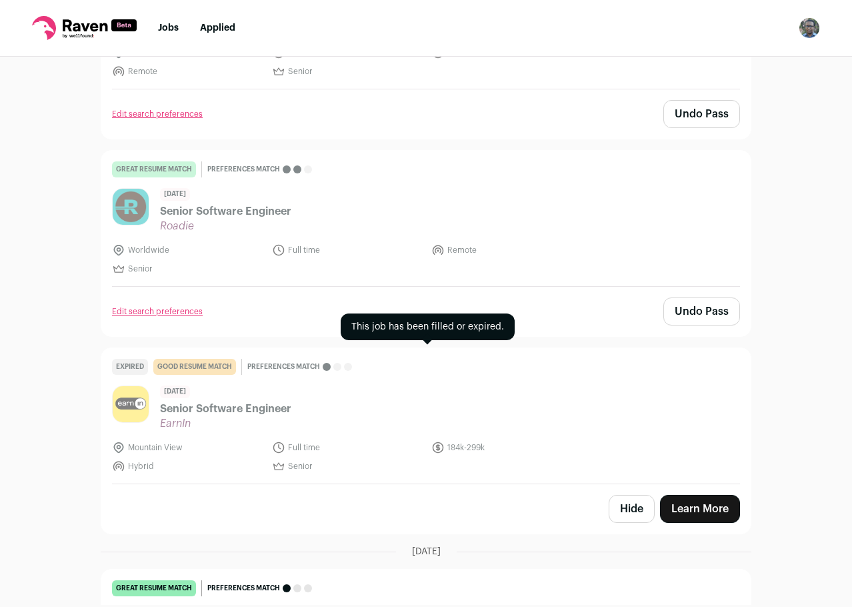
scroll to position [9204, 0]
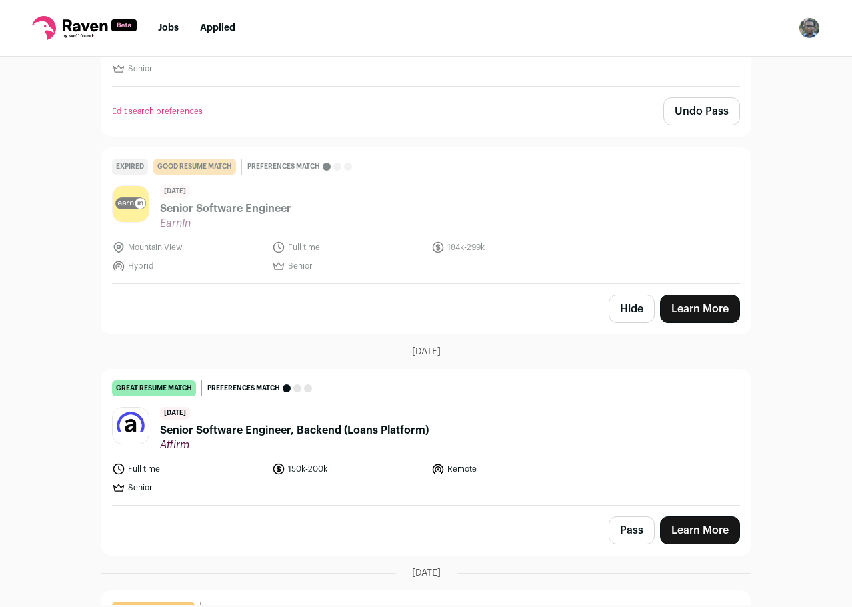
click at [623, 516] on button "Pass" at bounding box center [632, 530] width 46 height 28
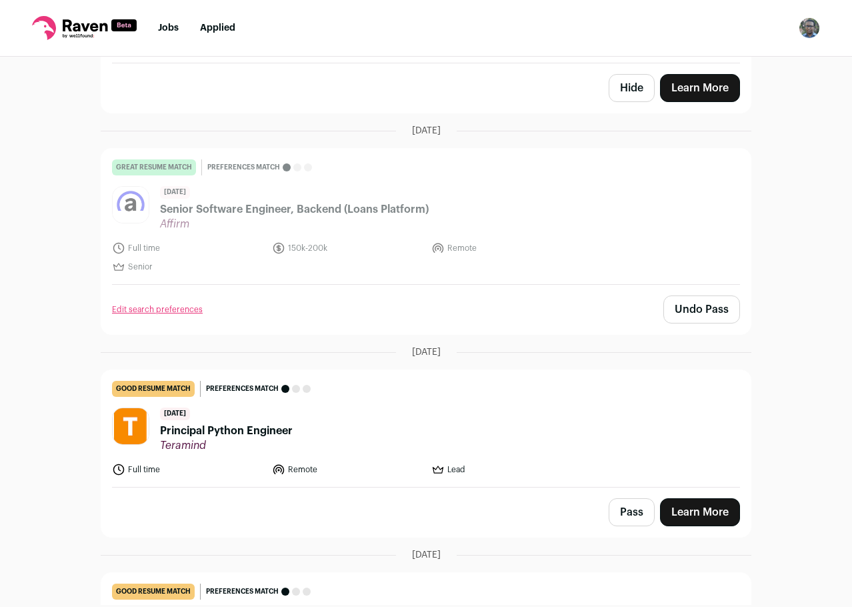
scroll to position [9538, 0]
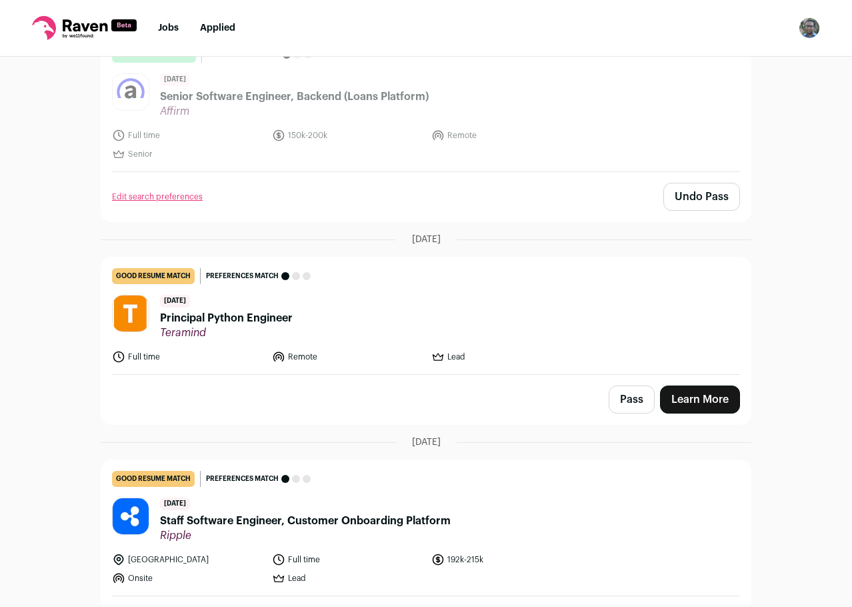
click at [632, 386] on button "Pass" at bounding box center [632, 400] width 46 height 28
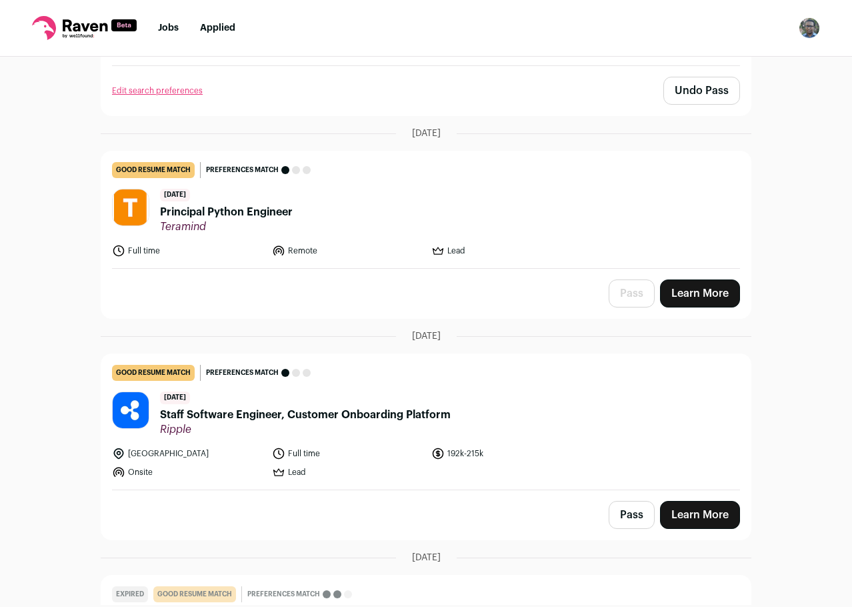
scroll to position [9738, 0]
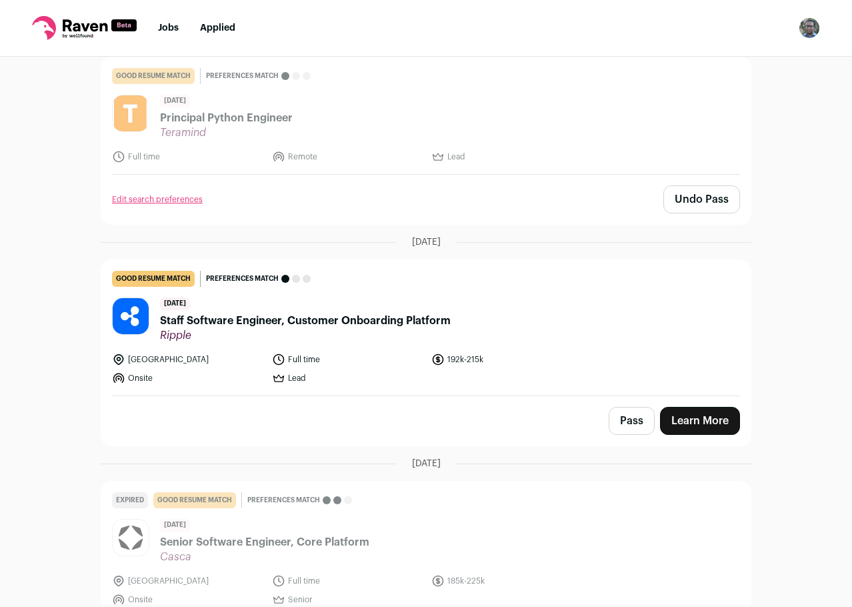
click at [633, 396] on div "Pass Learn More" at bounding box center [426, 420] width 650 height 49
click at [633, 407] on button "Pass" at bounding box center [632, 421] width 46 height 28
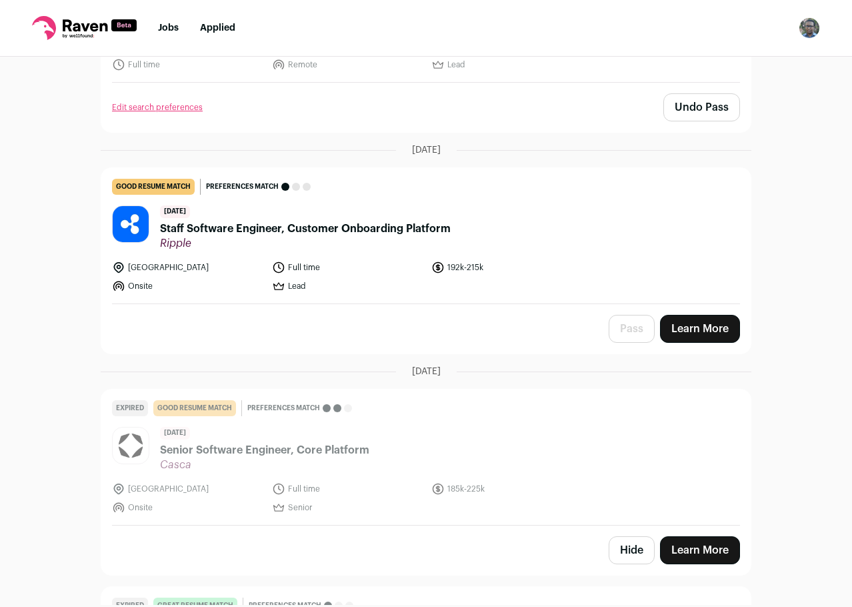
scroll to position [9904, 0]
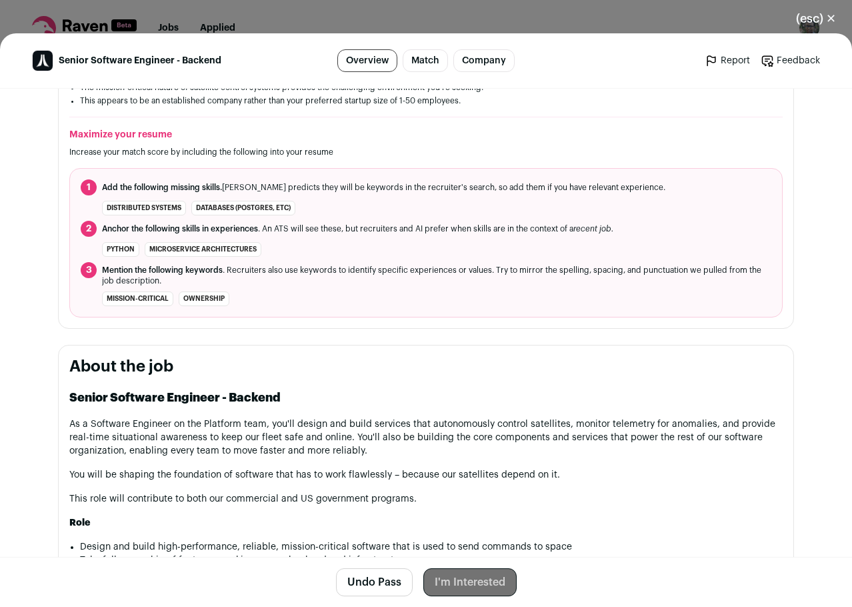
scroll to position [600, 0]
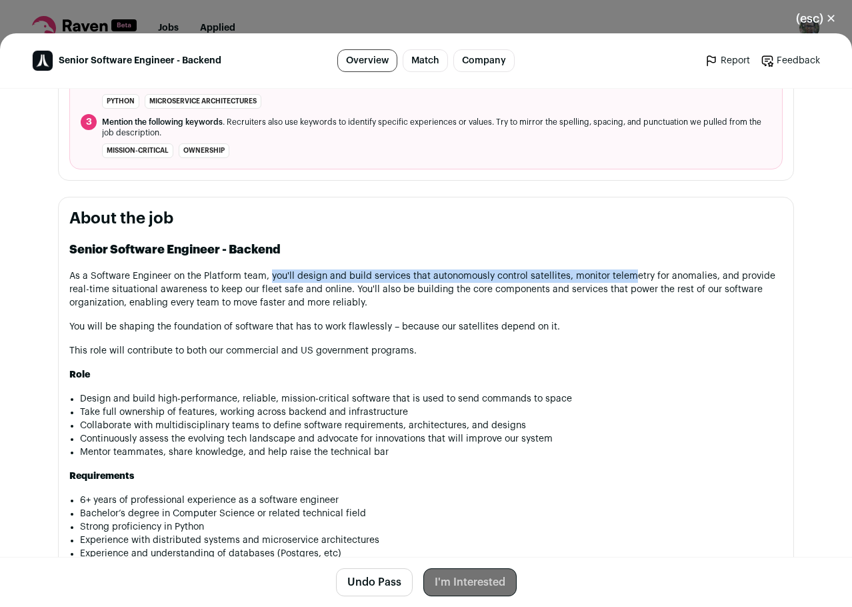
drag, startPoint x: 264, startPoint y: 273, endPoint x: 630, endPoint y: 273, distance: 365.5
click at [630, 273] on p "As a Software Engineer on the Platform team, you'll design and build services t…" at bounding box center [426, 289] width 714 height 40
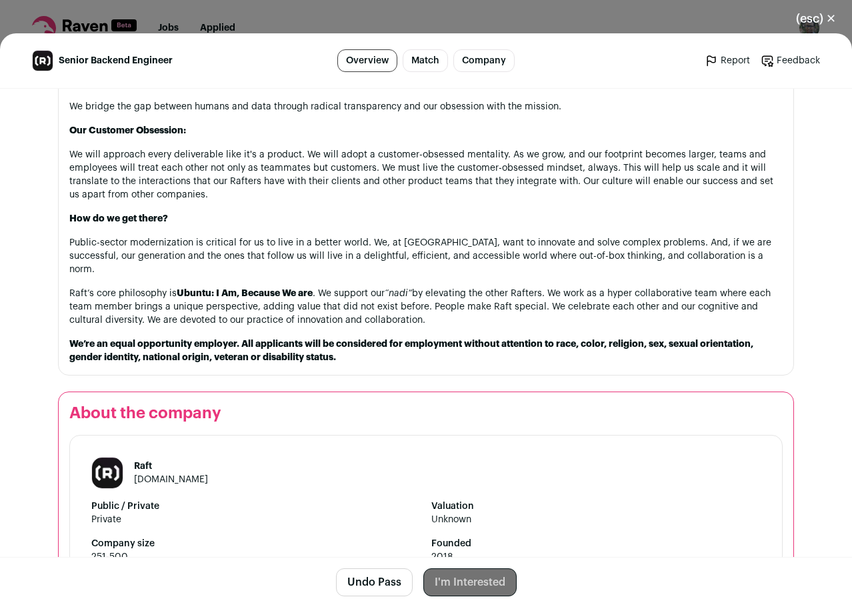
scroll to position [1859, 0]
